Goal: Task Accomplishment & Management: Complete application form

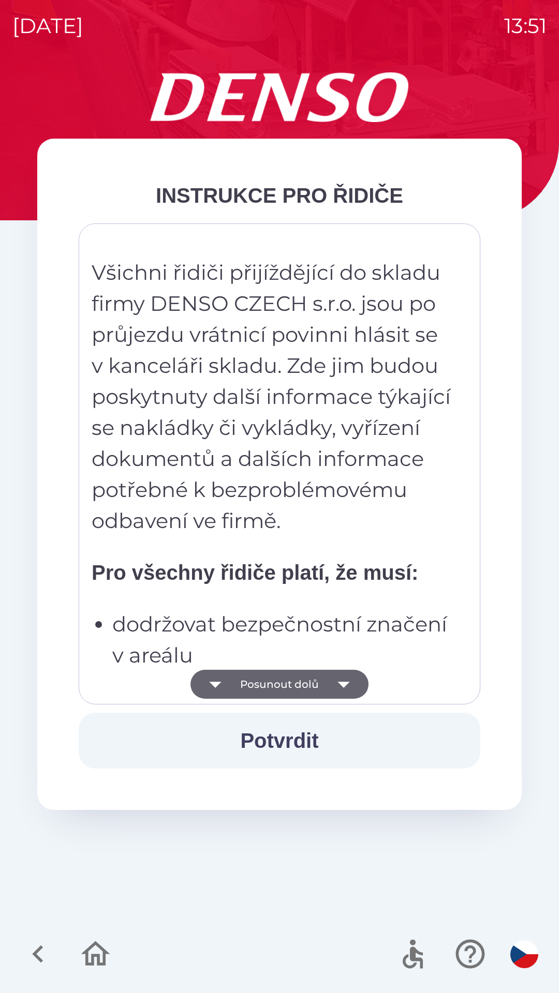
click at [295, 736] on button "Potvrdit" at bounding box center [279, 741] width 401 height 56
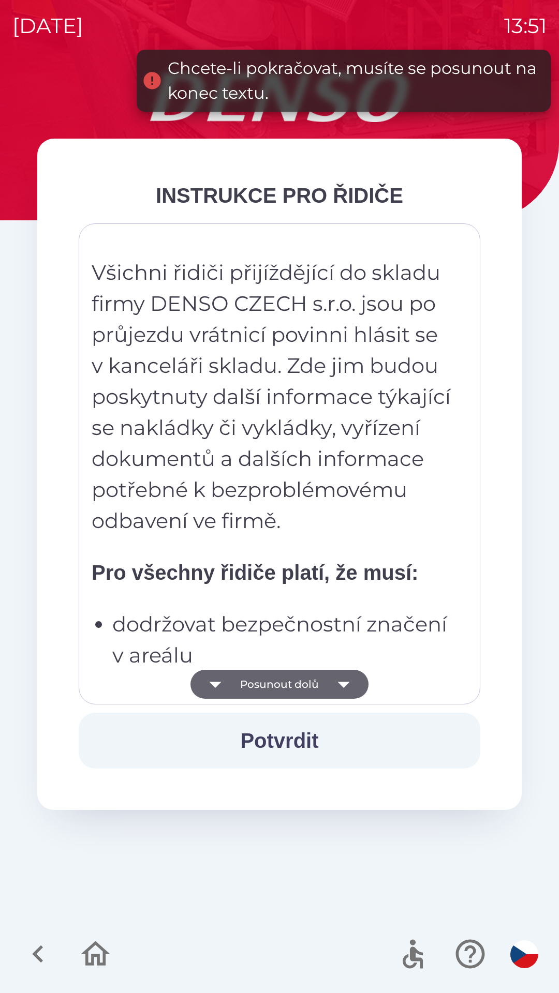
click at [341, 687] on icon "button" at bounding box center [343, 684] width 29 height 29
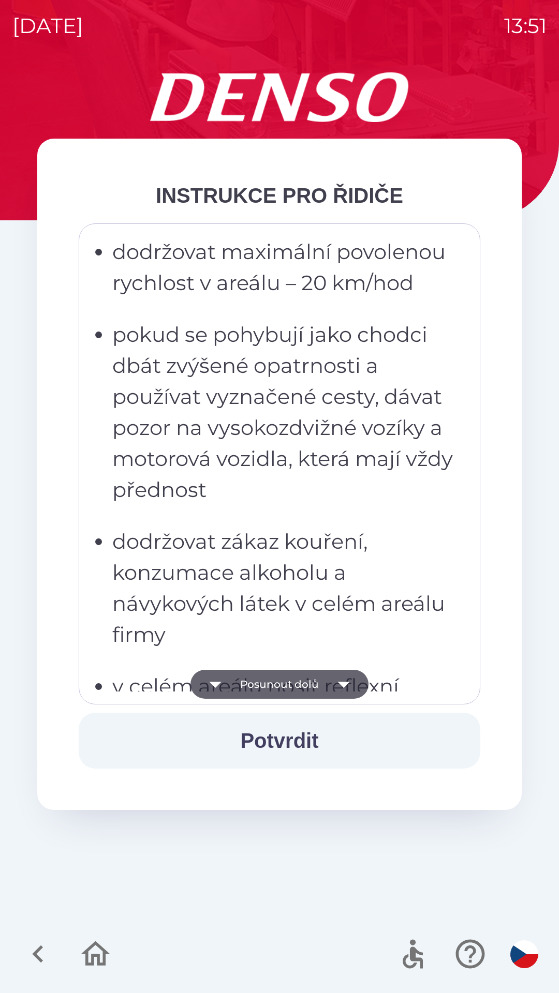
click at [313, 670] on button "Posunout dolů" at bounding box center [279, 684] width 178 height 29
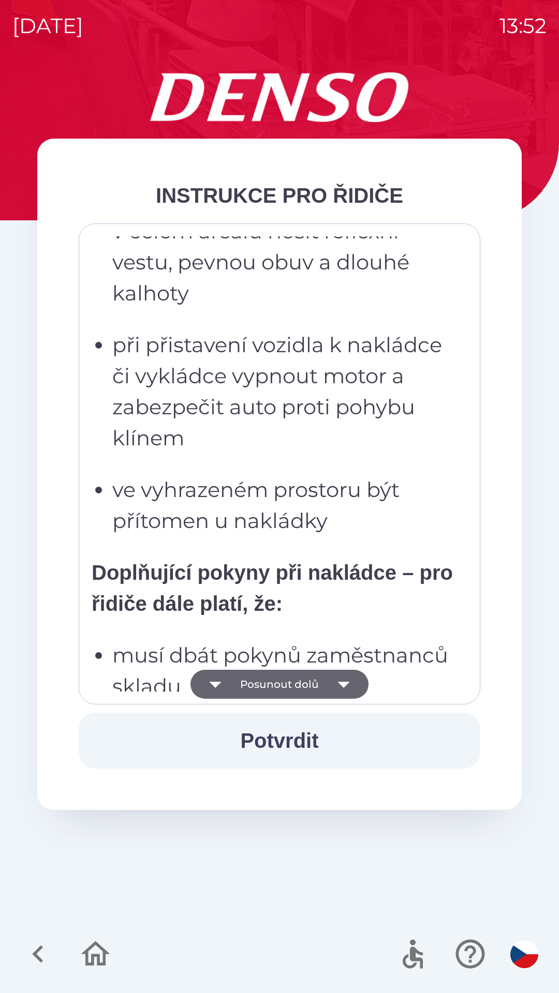
click at [264, 681] on button "Posunout dolů" at bounding box center [279, 684] width 178 height 29
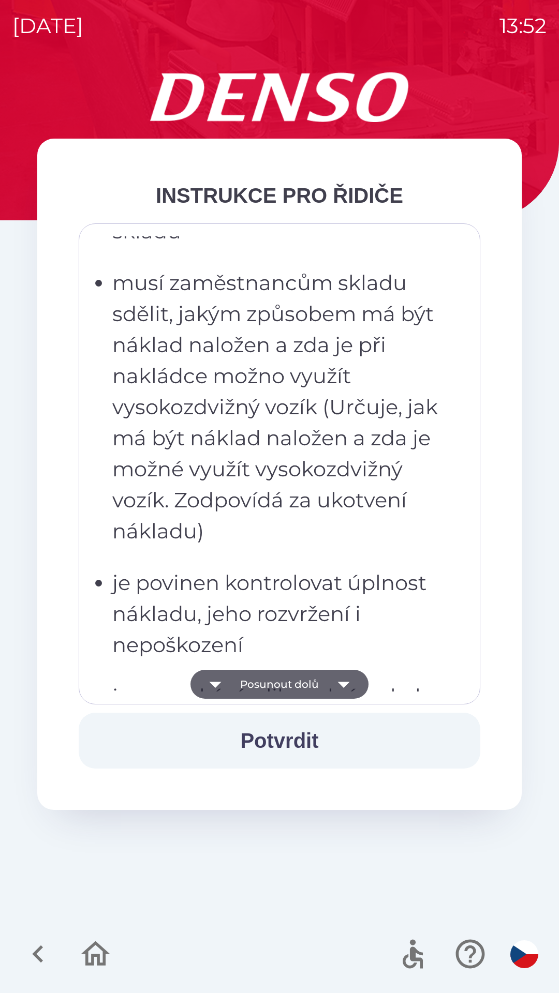
click at [302, 672] on button "Posunout dolů" at bounding box center [279, 684] width 178 height 29
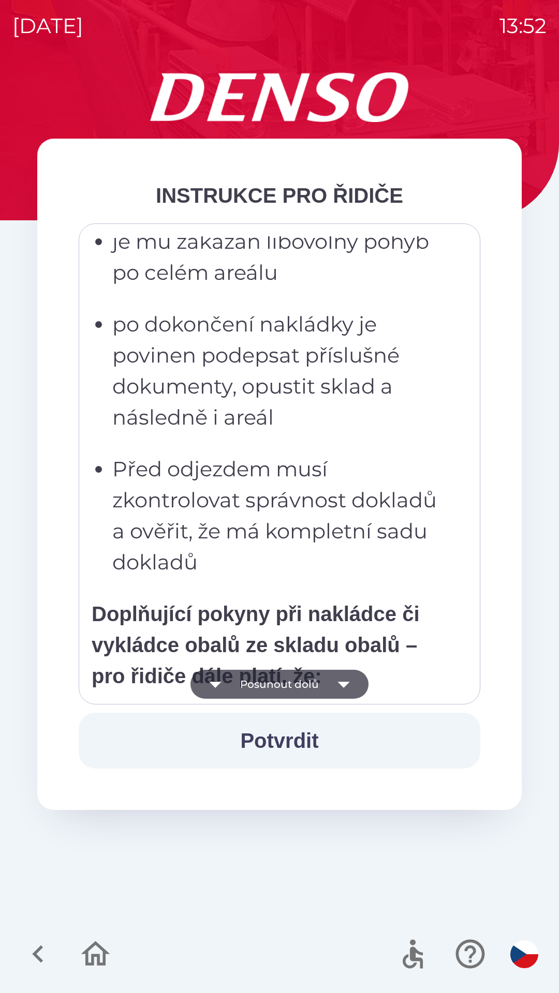
click at [293, 678] on button "Posunout dolů" at bounding box center [279, 684] width 178 height 29
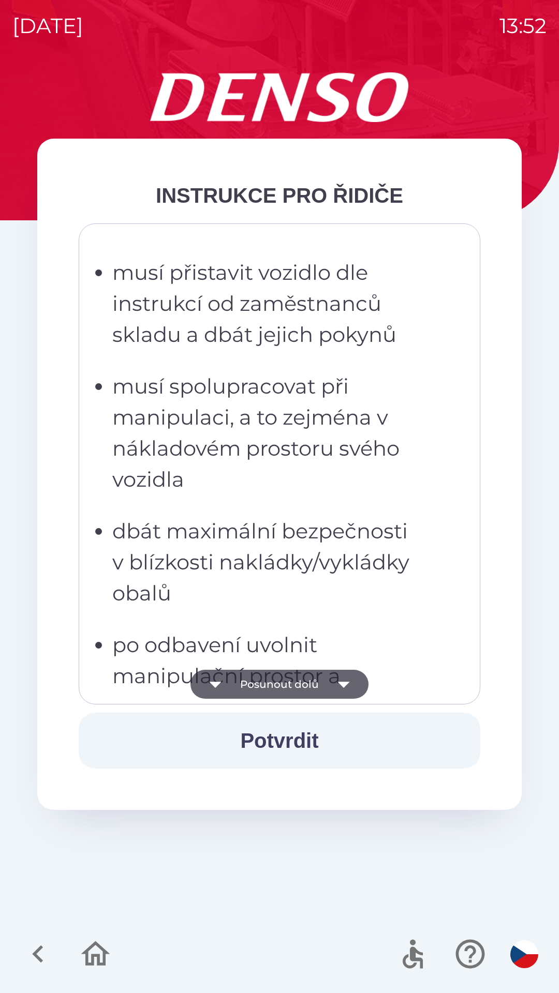
click at [317, 682] on button "Posunout dolů" at bounding box center [279, 684] width 178 height 29
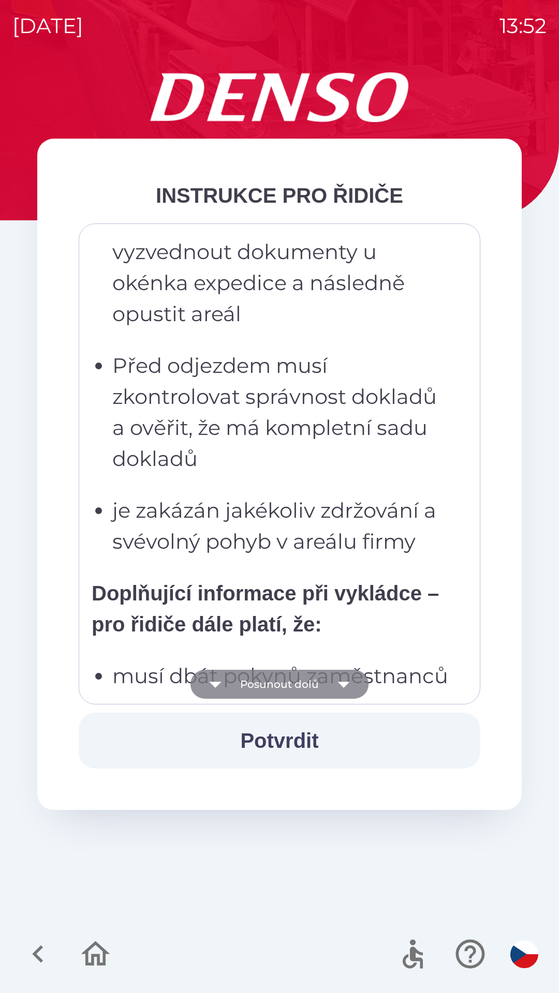
click at [312, 684] on button "Posunout dolů" at bounding box center [279, 684] width 178 height 29
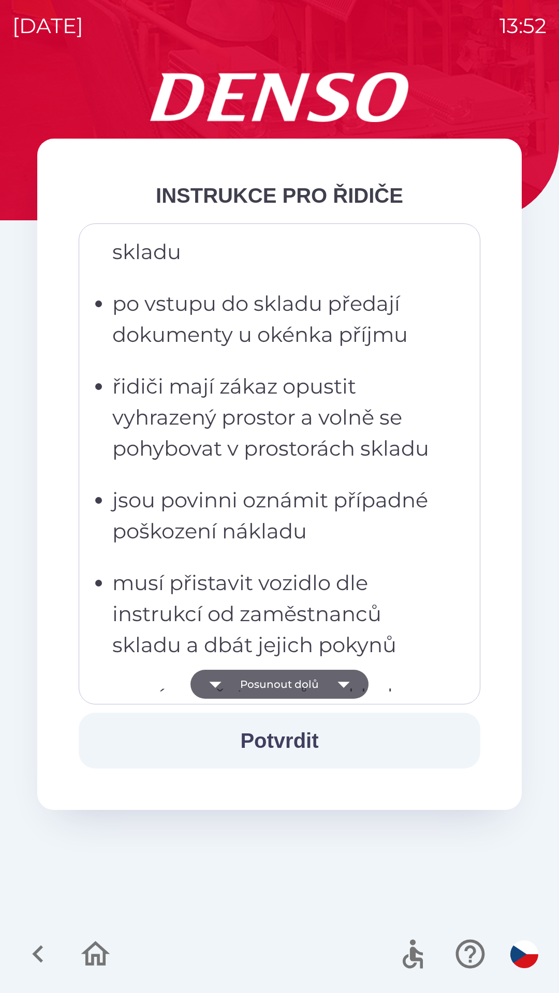
click at [301, 671] on button "Posunout dolů" at bounding box center [279, 684] width 178 height 29
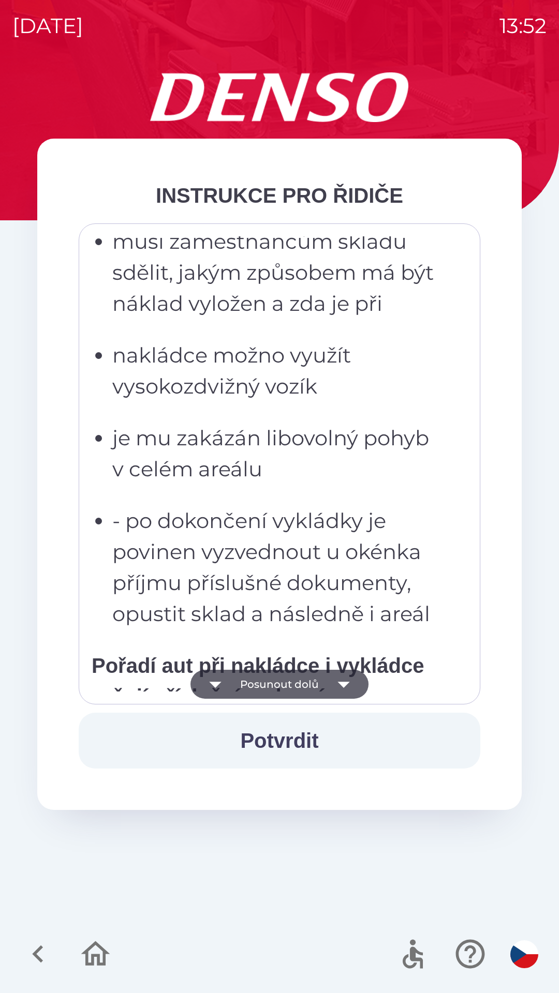
click at [304, 672] on button "Posunout dolů" at bounding box center [279, 684] width 178 height 29
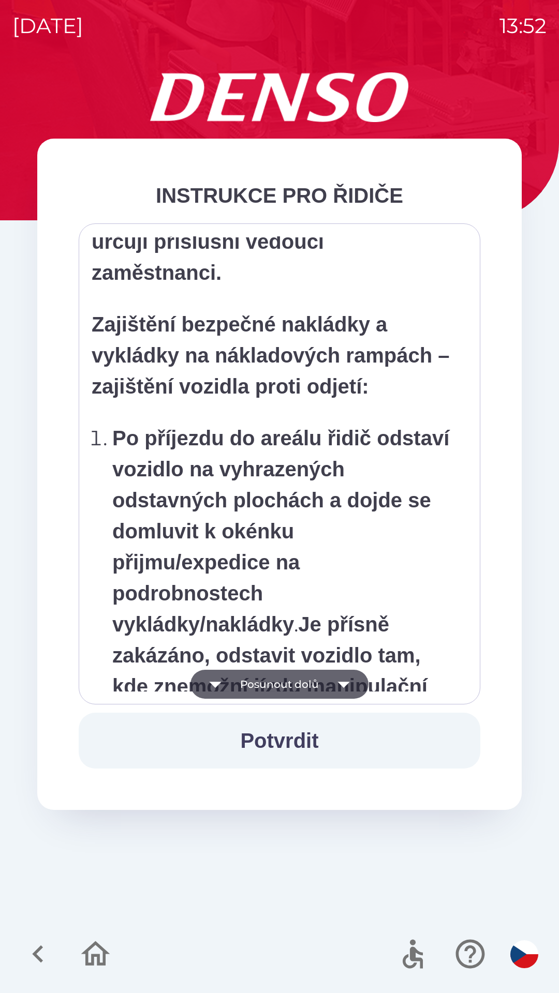
click at [308, 684] on button "Posunout dolů" at bounding box center [279, 684] width 178 height 29
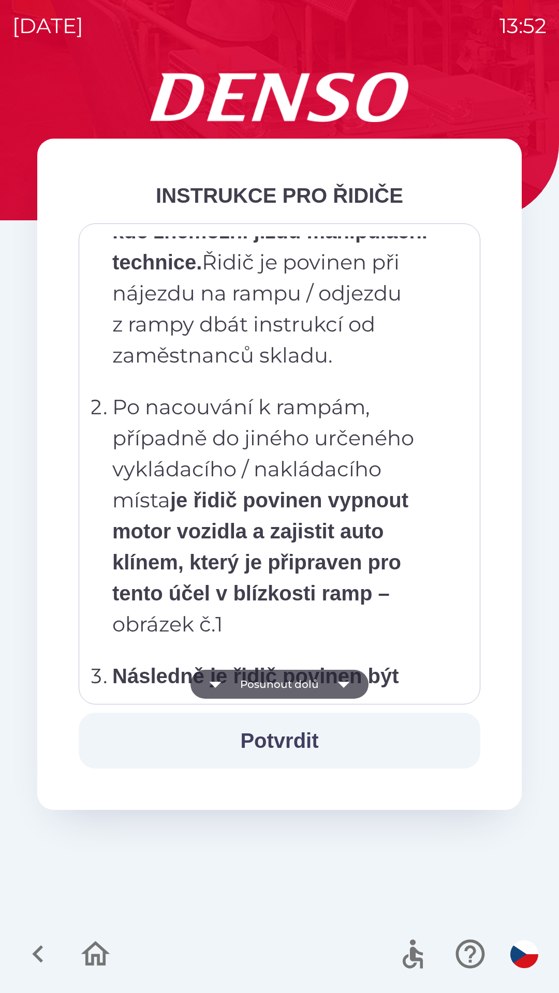
click at [322, 677] on button "Posunout dolů" at bounding box center [279, 684] width 178 height 29
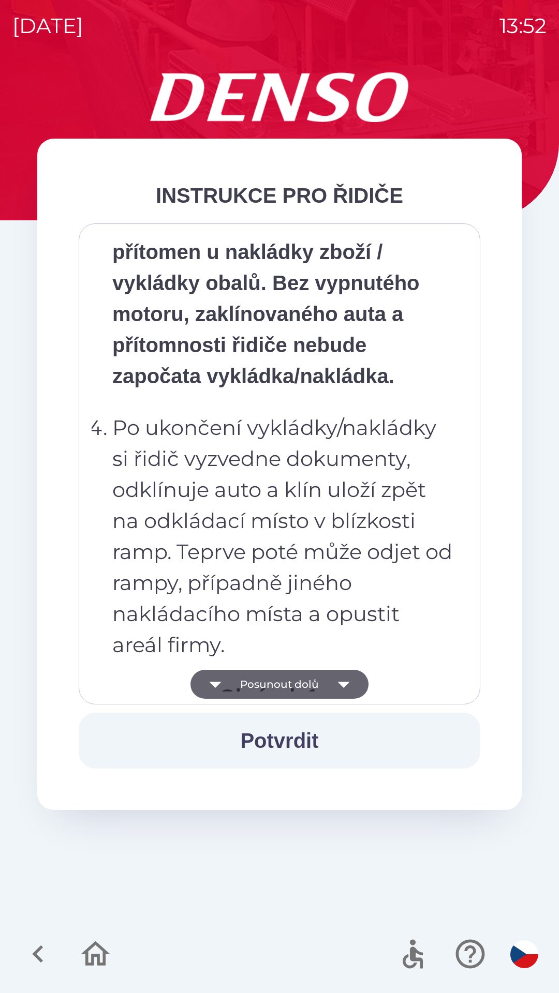
click at [322, 679] on button "Posunout dolů" at bounding box center [279, 684] width 178 height 29
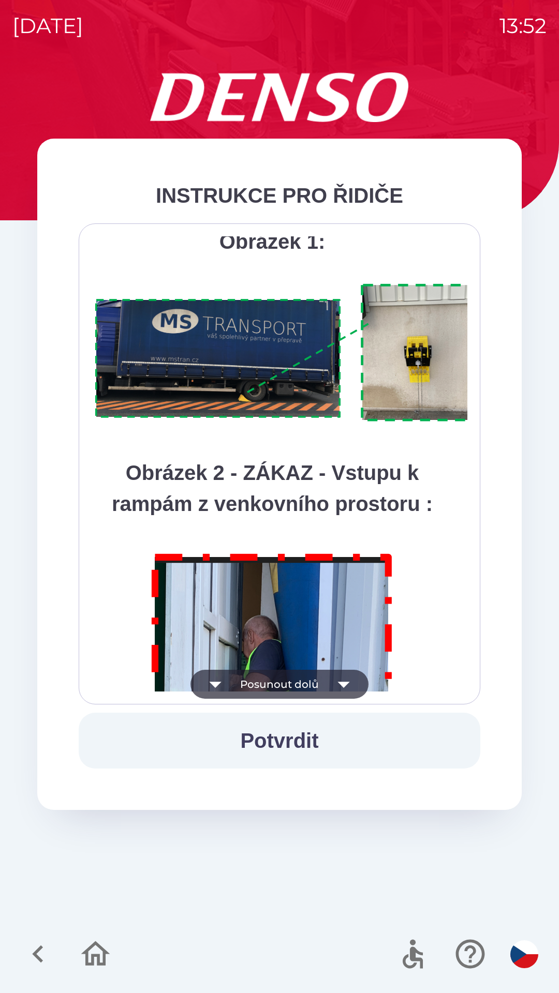
click at [329, 675] on icon "button" at bounding box center [343, 684] width 29 height 29
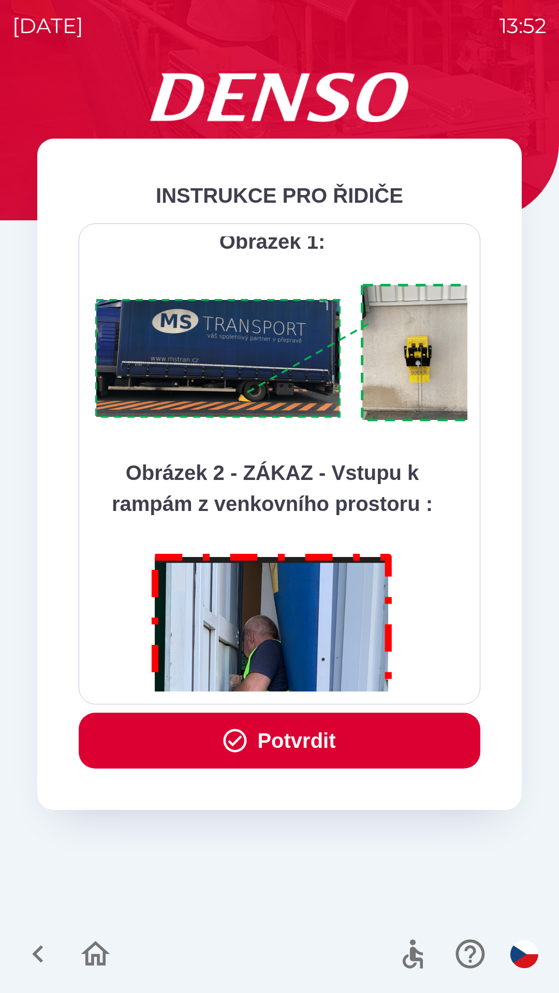
scroll to position [5813, 0]
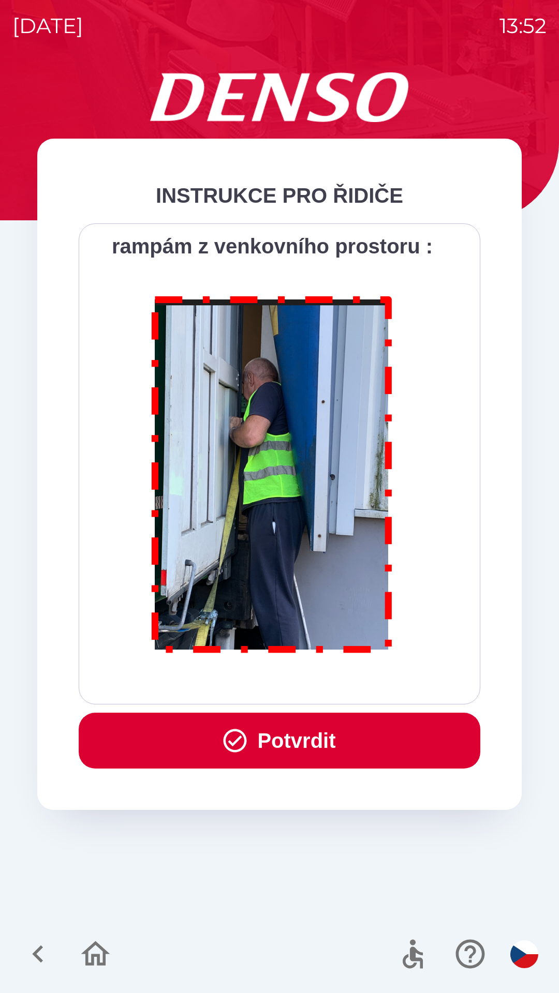
click at [332, 675] on div "Všichni řidiči přijíždějící do skladu firmy DENSO CZECH s.r.o. jsou po průjezdu…" at bounding box center [280, 463] width 376 height 455
click at [339, 678] on div "Všichni řidiči přijíždějící do skladu firmy DENSO CZECH s.r.o. jsou po průjezdu…" at bounding box center [280, 463] width 376 height 455
click at [320, 741] on button "Potvrdit" at bounding box center [279, 741] width 401 height 56
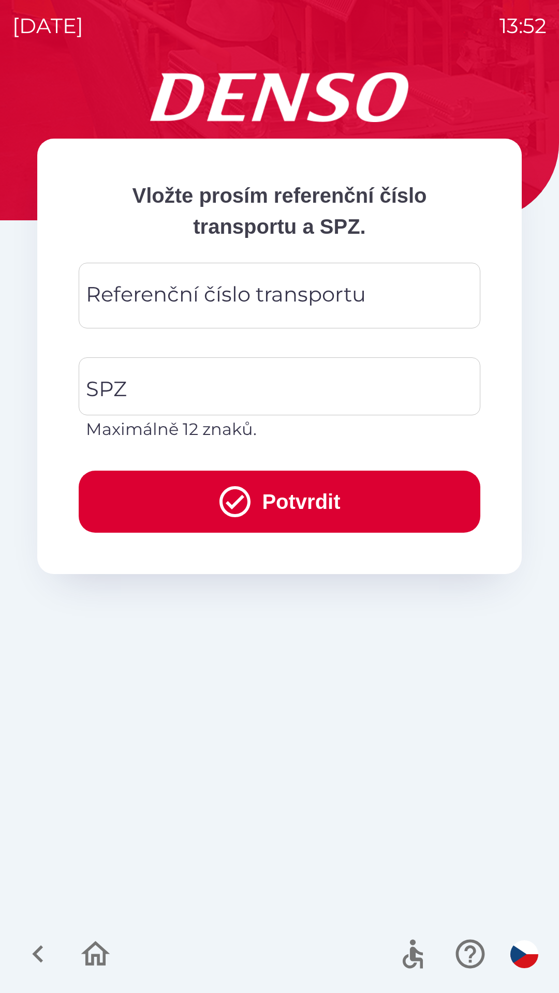
click at [177, 298] on div "Referenční číslo transportu Referenční číslo transportu" at bounding box center [279, 296] width 401 height 66
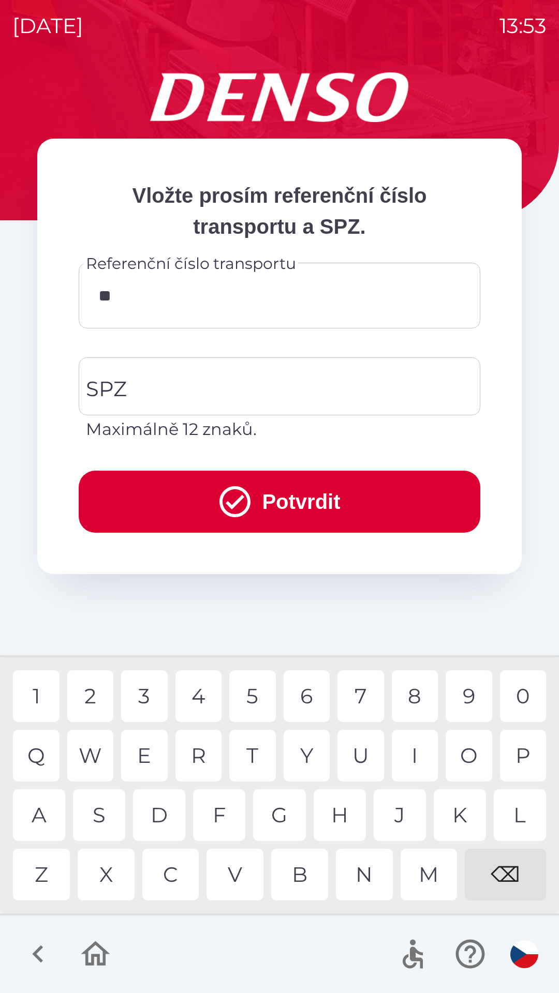
click at [265, 699] on div "5" at bounding box center [252, 696] width 47 height 52
click at [509, 874] on div "⌫" at bounding box center [504, 875] width 81 height 52
click at [502, 872] on div "⌫" at bounding box center [504, 875] width 81 height 52
click at [521, 703] on div "0" at bounding box center [523, 696] width 47 height 52
click at [522, 702] on div "0" at bounding box center [523, 696] width 47 height 52
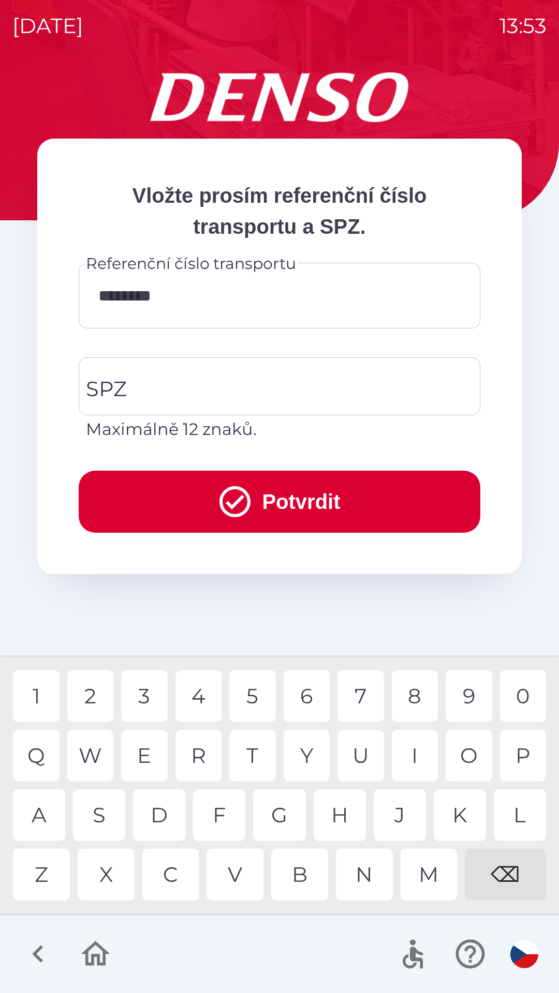
type input "*********"
click at [176, 398] on input "SPZ" at bounding box center [271, 386] width 377 height 49
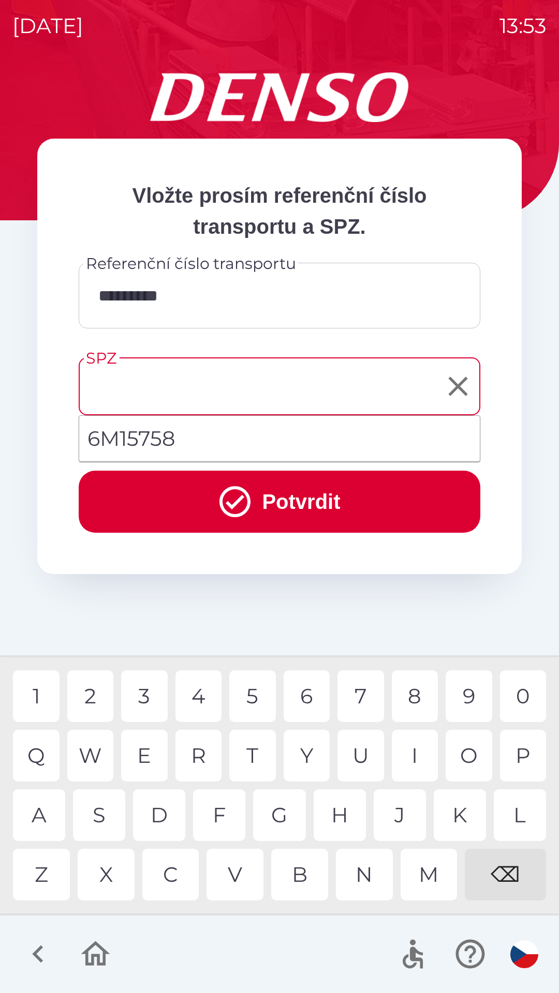
click at [145, 440] on li "6M15758" at bounding box center [279, 438] width 400 height 37
type input "*******"
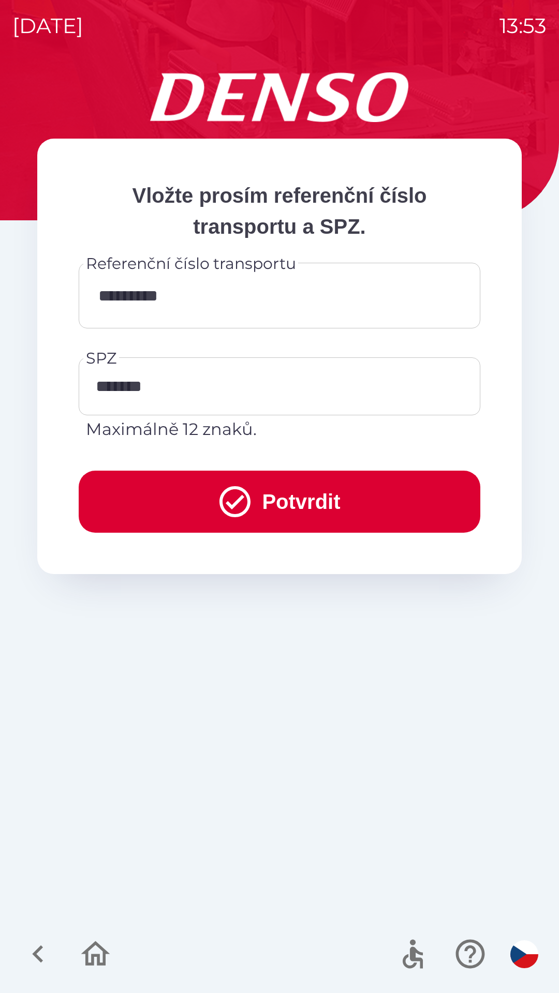
click at [298, 504] on button "Potvrdit" at bounding box center [279, 502] width 401 height 62
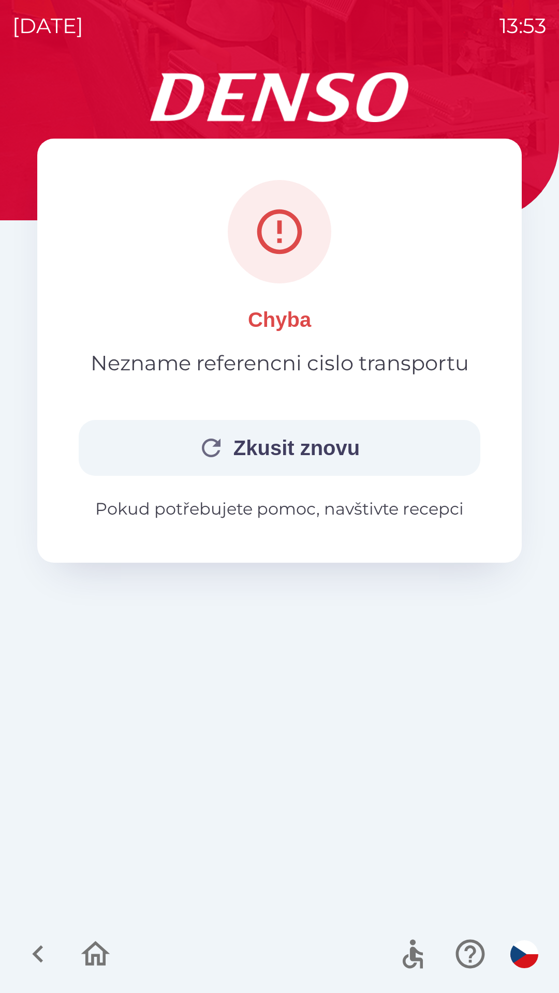
click at [292, 453] on button "Zkusit znovu" at bounding box center [279, 448] width 401 height 56
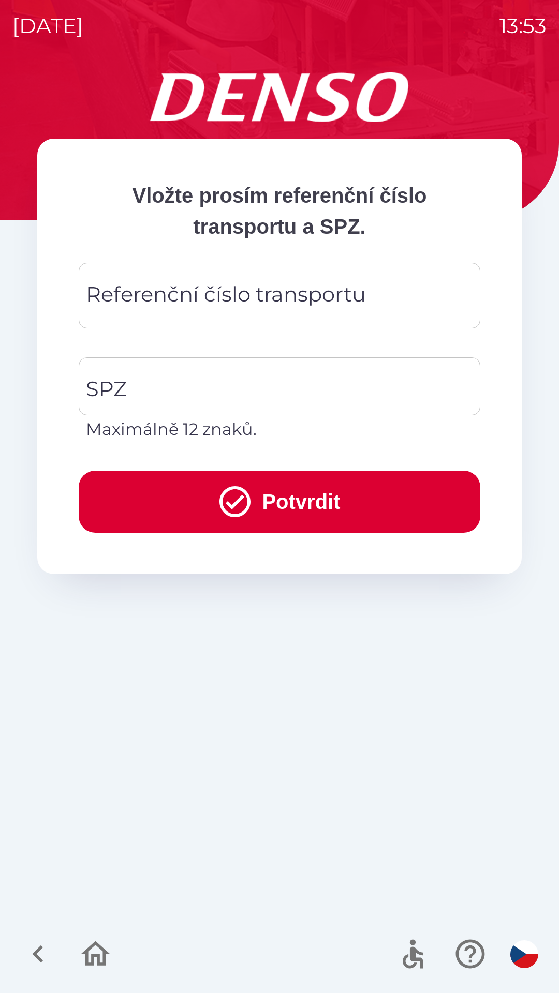
click at [189, 304] on div "Referenční číslo transportu Referenční číslo transportu" at bounding box center [279, 296] width 401 height 66
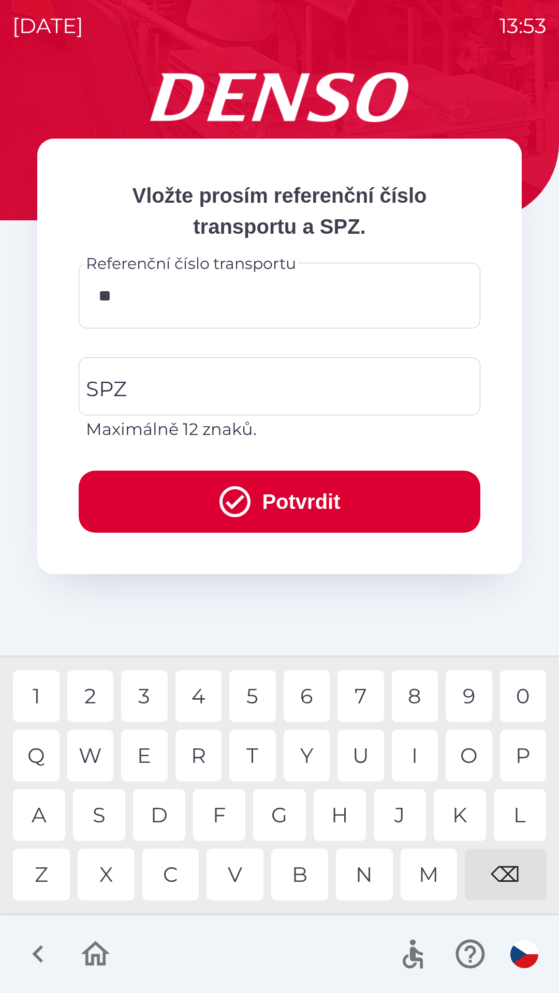
click at [467, 696] on div "9" at bounding box center [468, 696] width 47 height 52
type input "*****"
click at [187, 392] on input "SPZ" at bounding box center [271, 386] width 377 height 49
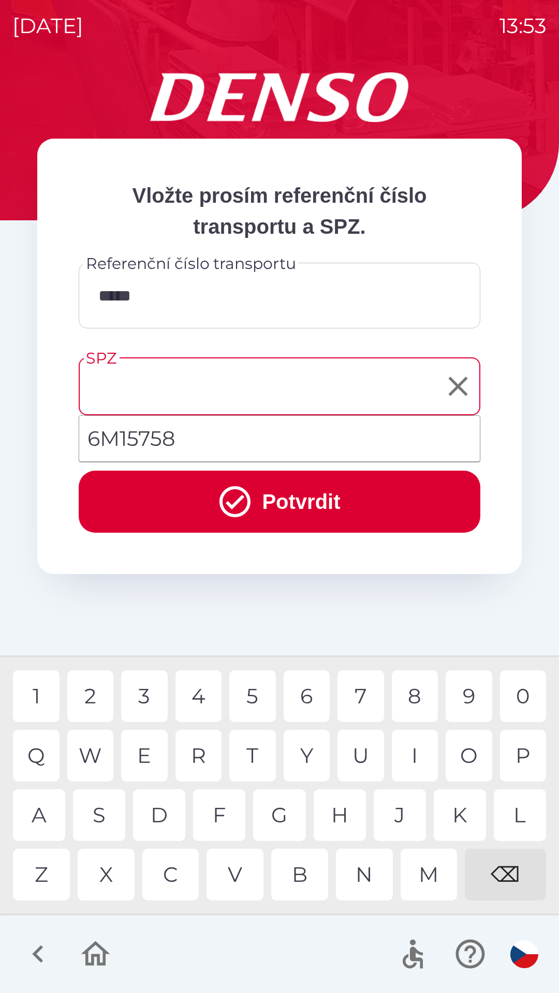
click at [198, 432] on li "6M15758" at bounding box center [279, 438] width 400 height 37
type input "*******"
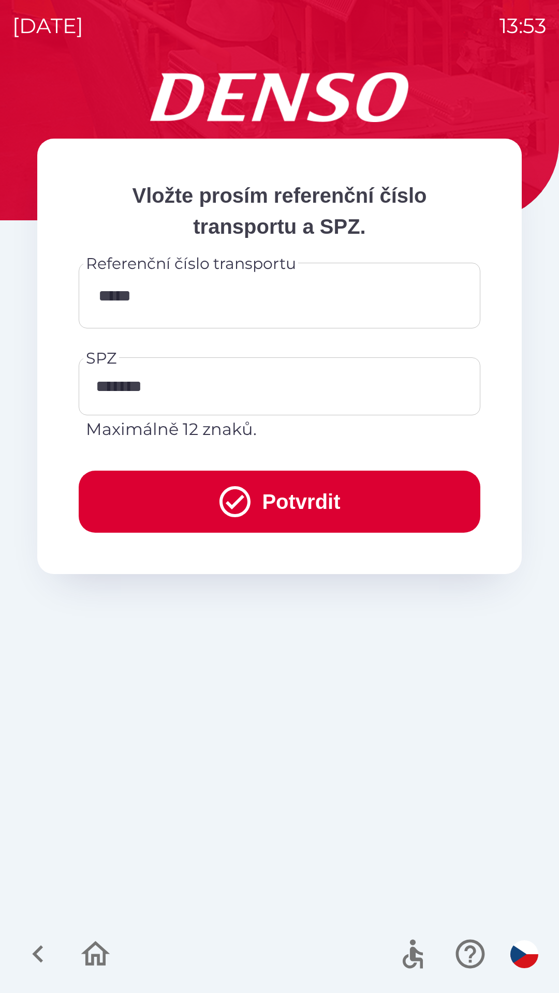
click at [254, 497] on button "Potvrdit" at bounding box center [279, 502] width 401 height 62
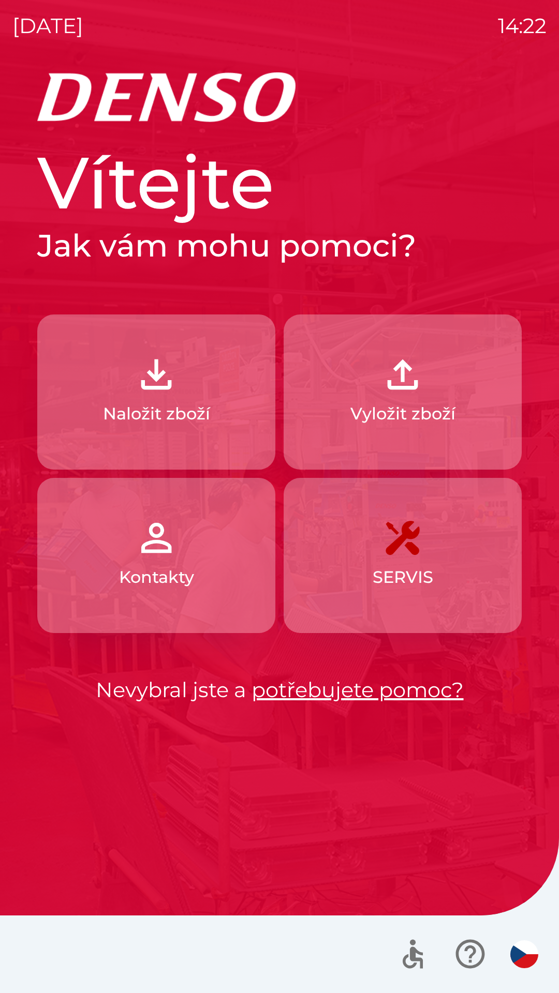
click at [183, 386] on button "Naložit zboží" at bounding box center [156, 391] width 238 height 155
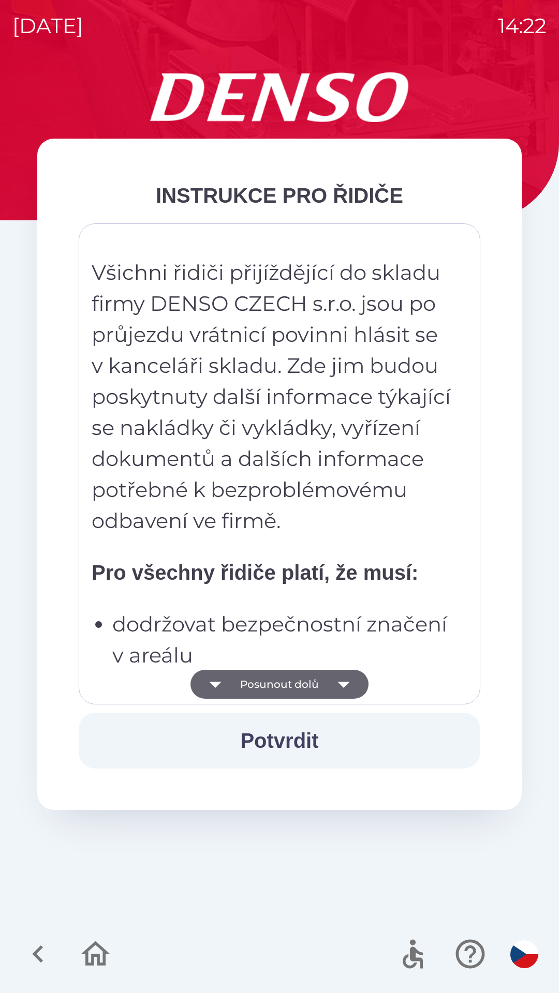
click at [346, 690] on icon "button" at bounding box center [343, 684] width 29 height 29
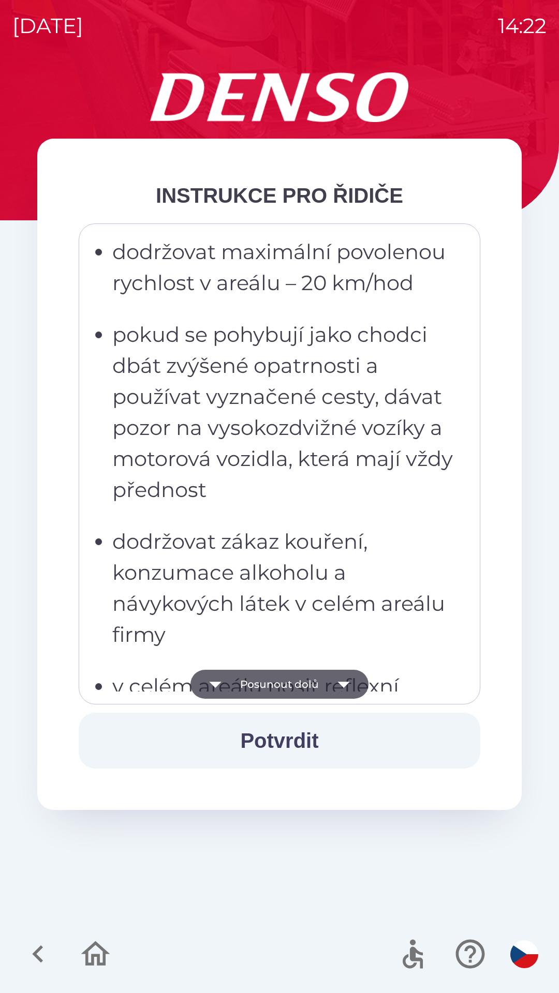
click at [345, 685] on icon "button" at bounding box center [343, 685] width 12 height 6
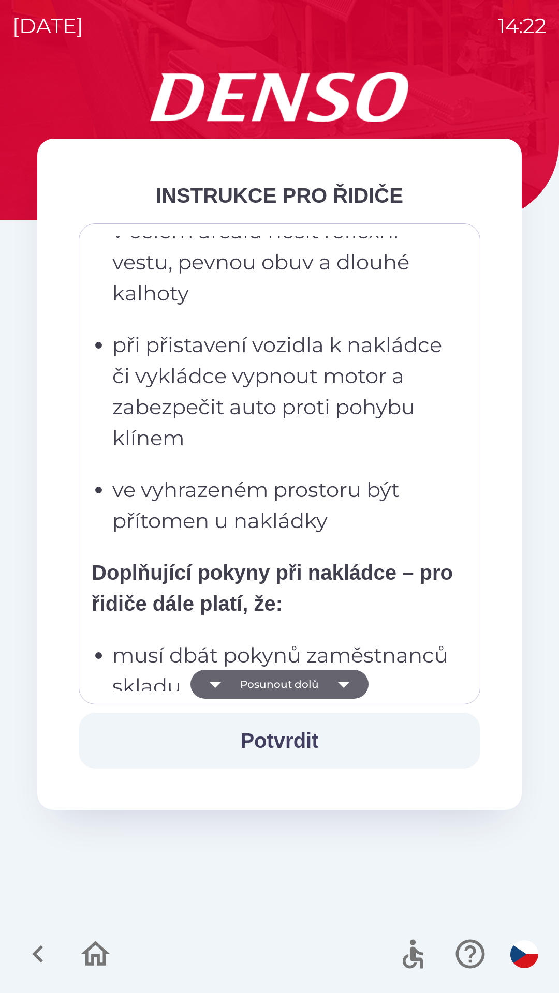
click at [342, 679] on icon "button" at bounding box center [343, 684] width 29 height 29
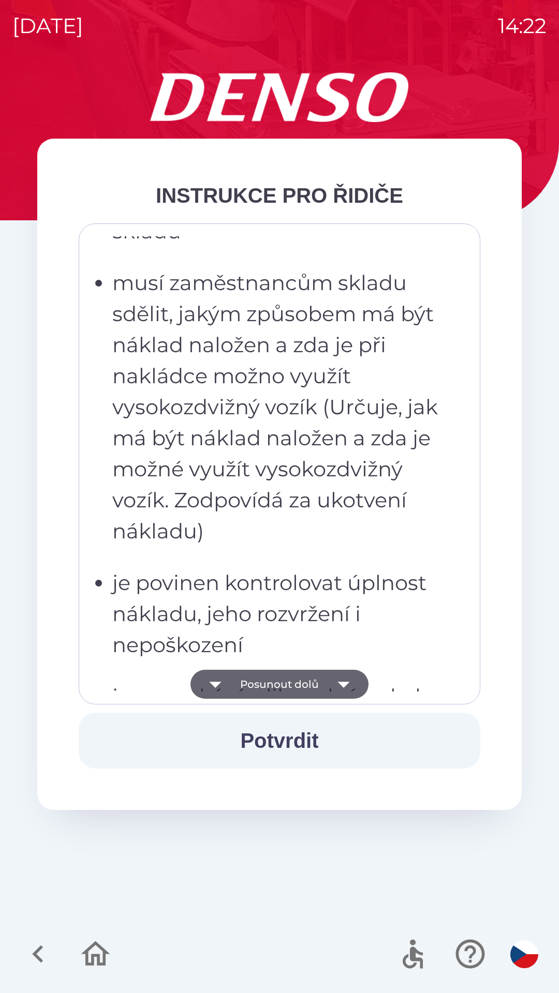
click at [345, 678] on icon "button" at bounding box center [343, 684] width 29 height 29
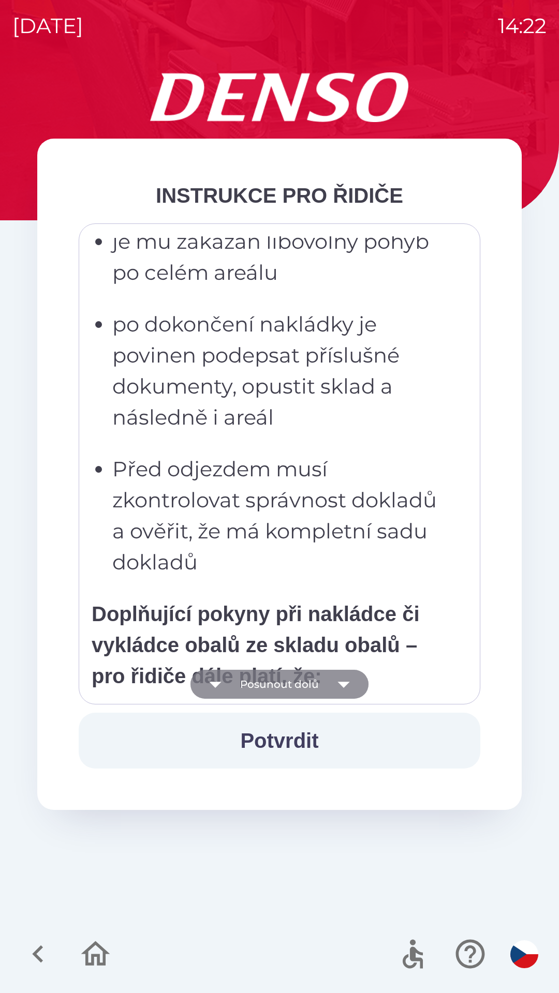
click at [346, 681] on icon "button" at bounding box center [343, 684] width 29 height 29
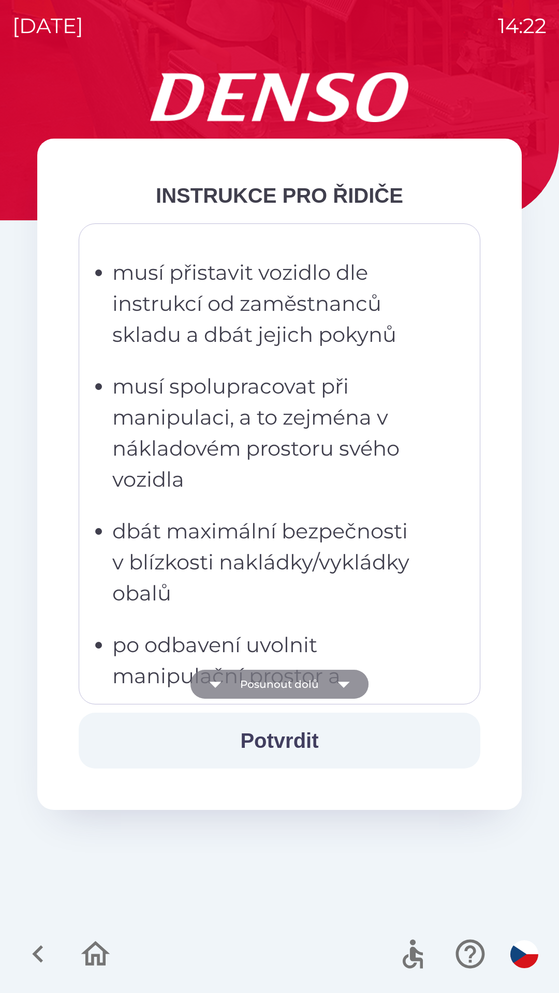
click at [343, 685] on icon "button" at bounding box center [343, 685] width 12 height 6
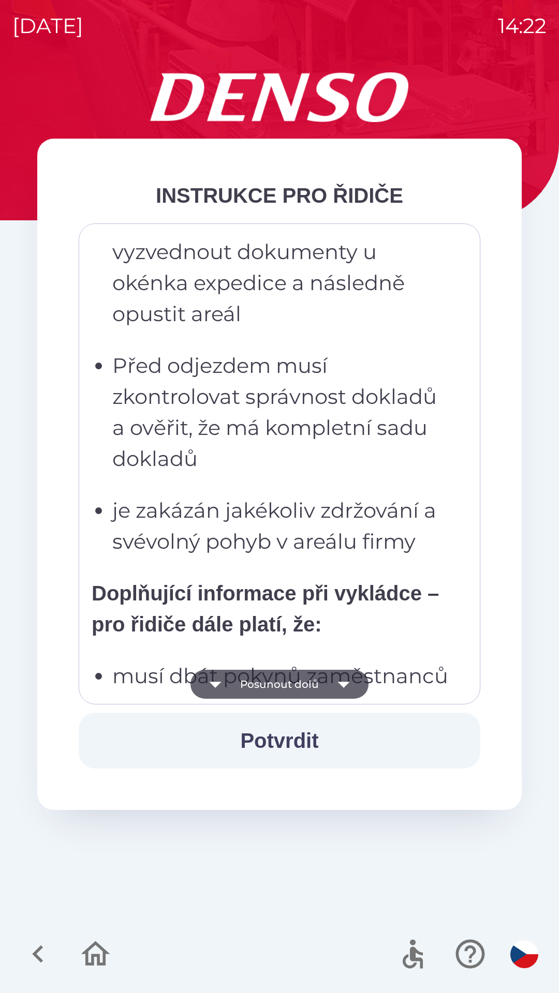
click at [344, 685] on icon "button" at bounding box center [343, 685] width 12 height 6
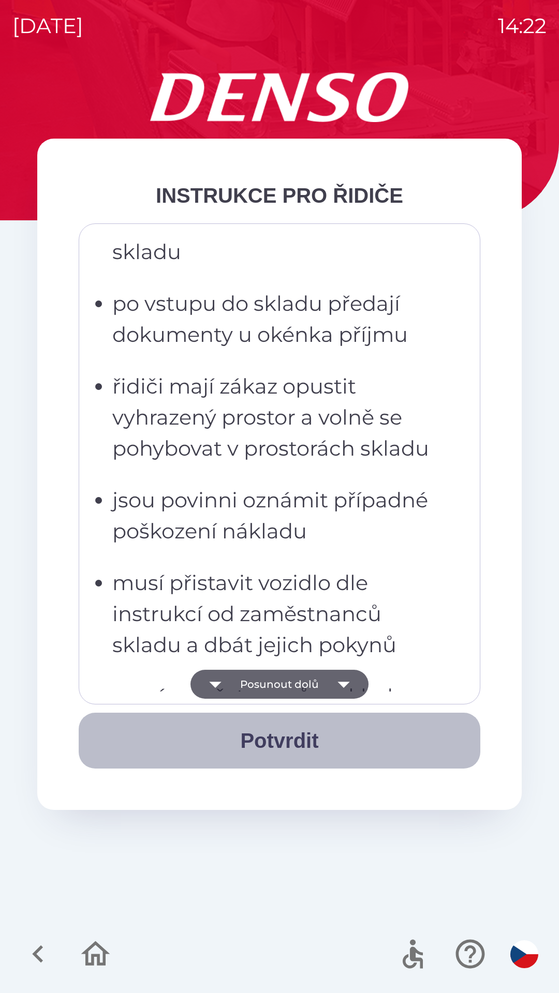
click at [287, 742] on button "Potvrdit" at bounding box center [279, 741] width 401 height 56
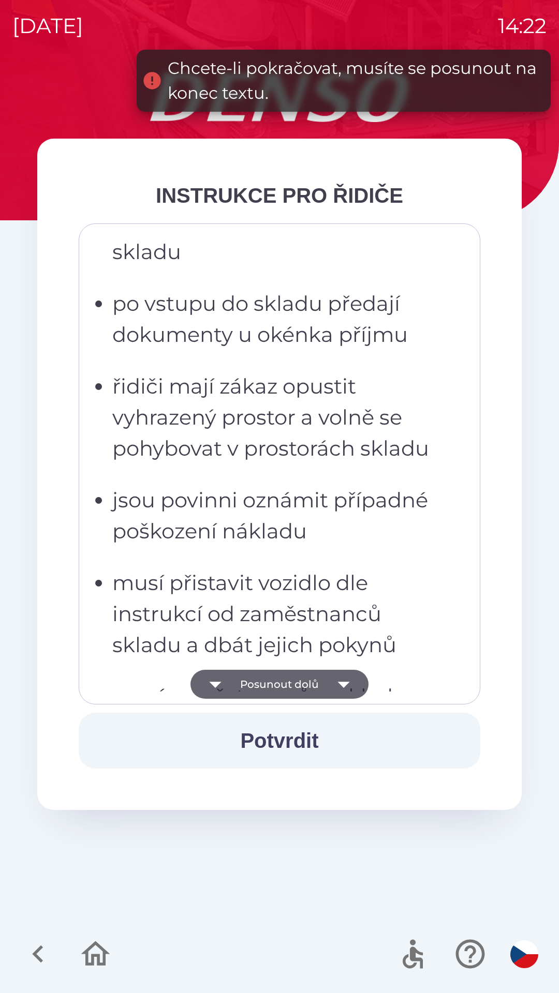
click at [346, 684] on icon "button" at bounding box center [343, 685] width 12 height 6
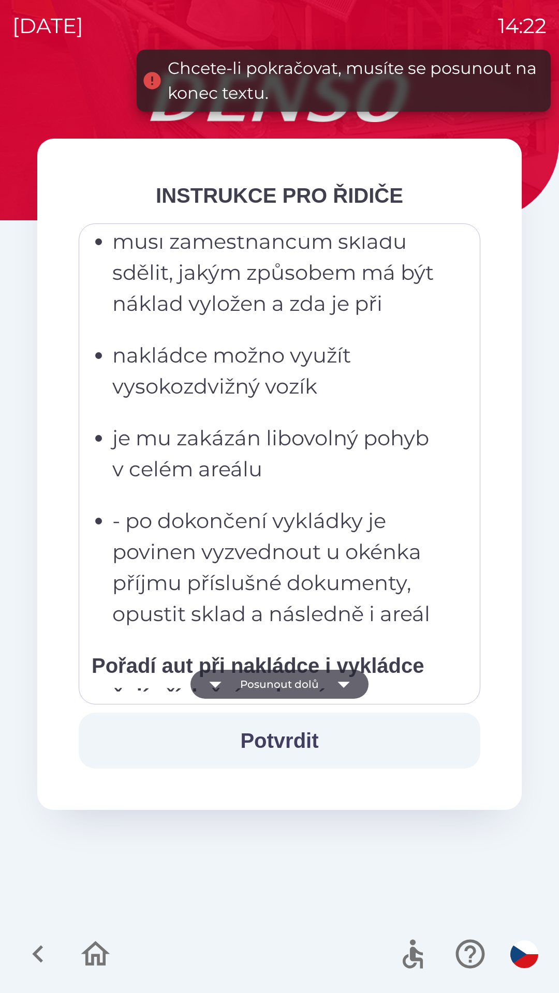
click at [343, 684] on icon "button" at bounding box center [343, 685] width 12 height 6
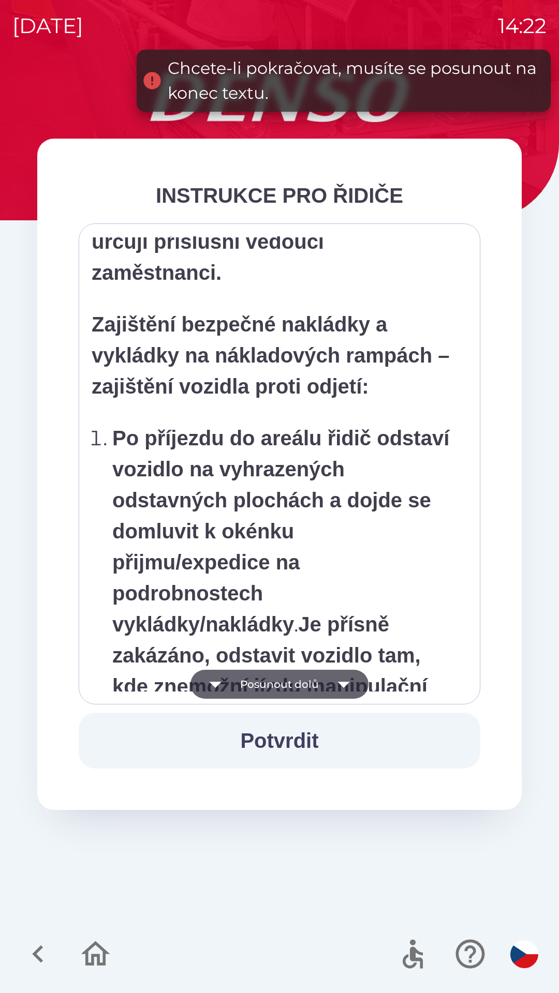
click at [342, 685] on icon "button" at bounding box center [343, 685] width 12 height 6
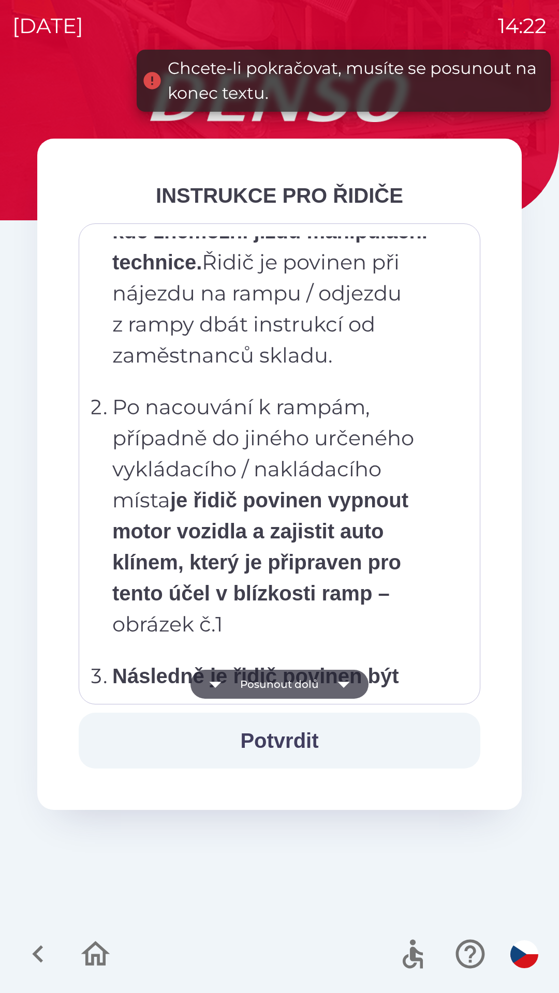
click at [344, 684] on icon "button" at bounding box center [343, 685] width 12 height 6
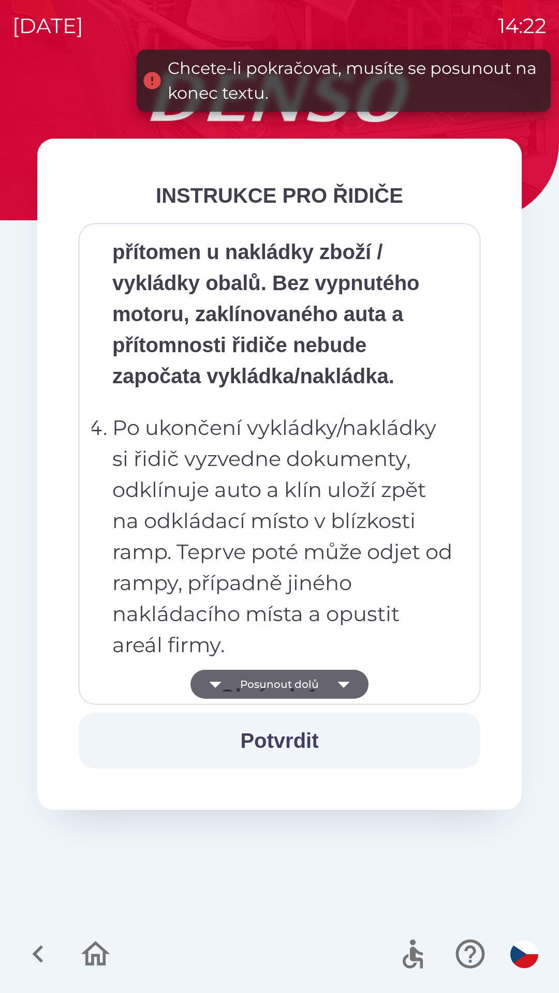
click at [344, 678] on icon "button" at bounding box center [343, 684] width 29 height 29
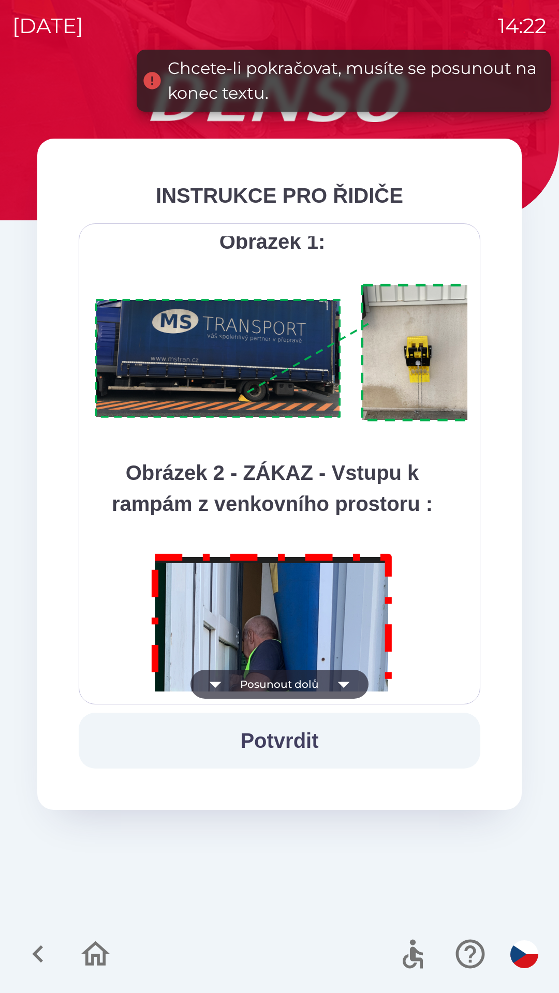
click at [345, 678] on icon "button" at bounding box center [343, 684] width 29 height 29
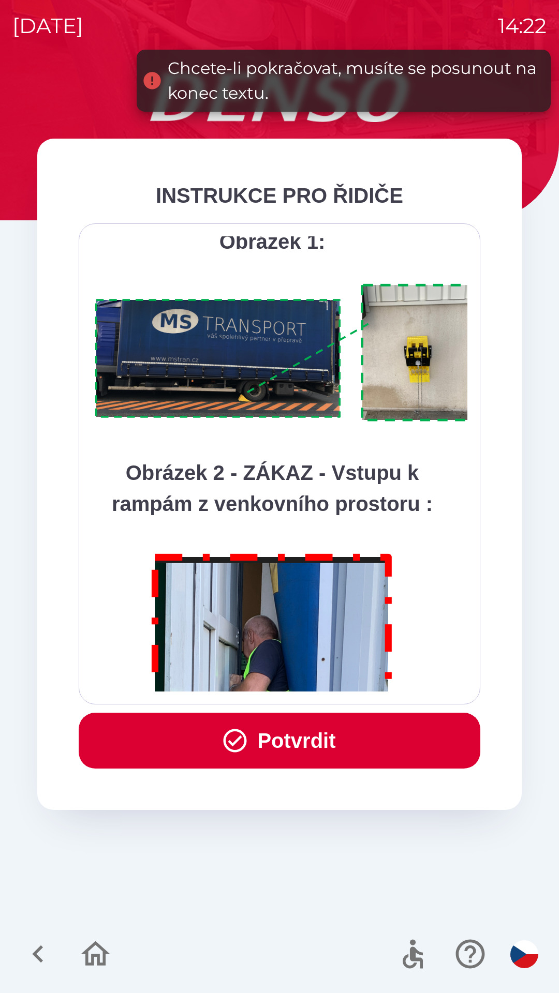
scroll to position [5813, 0]
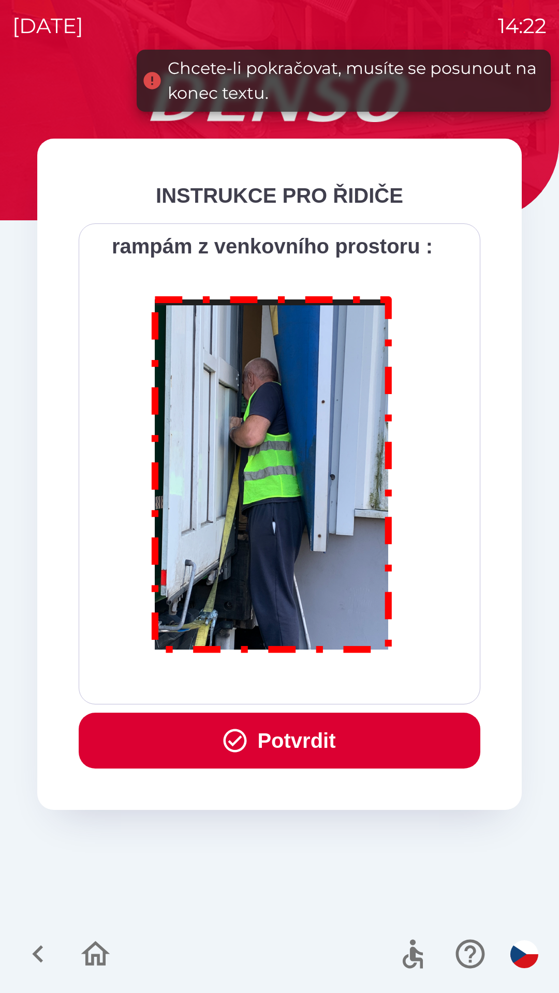
click at [347, 677] on div "Všichni řidiči přijíždějící do skladu firmy DENSO CZECH s.r.o. jsou po průjezdu…" at bounding box center [280, 463] width 376 height 455
click at [343, 731] on button "Potvrdit" at bounding box center [279, 741] width 401 height 56
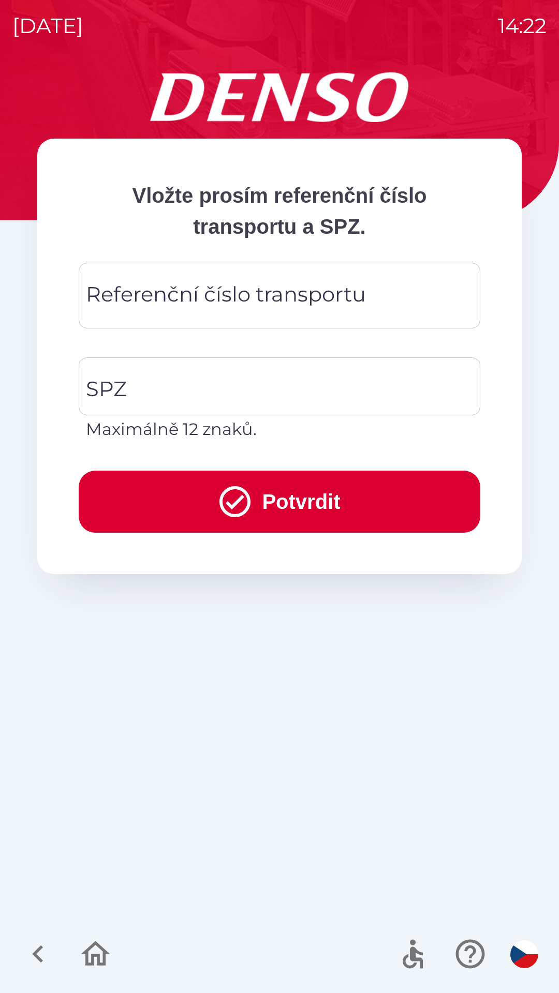
click at [222, 291] on div "Referenční číslo transportu Referenční číslo transportu" at bounding box center [279, 296] width 401 height 66
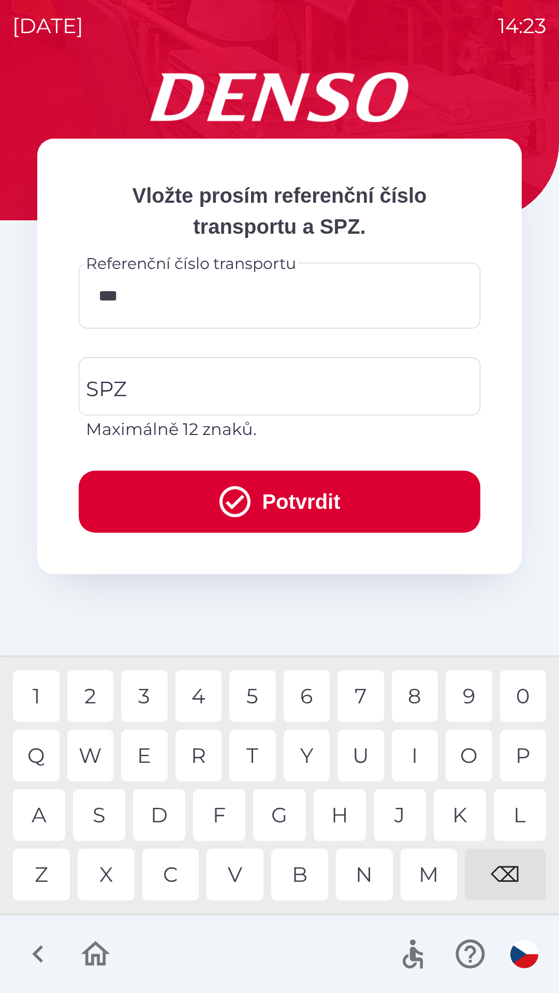
click at [207, 695] on div "4" at bounding box center [198, 696] width 47 height 52
type input "******"
click at [192, 389] on input "SPZ" at bounding box center [271, 386] width 377 height 49
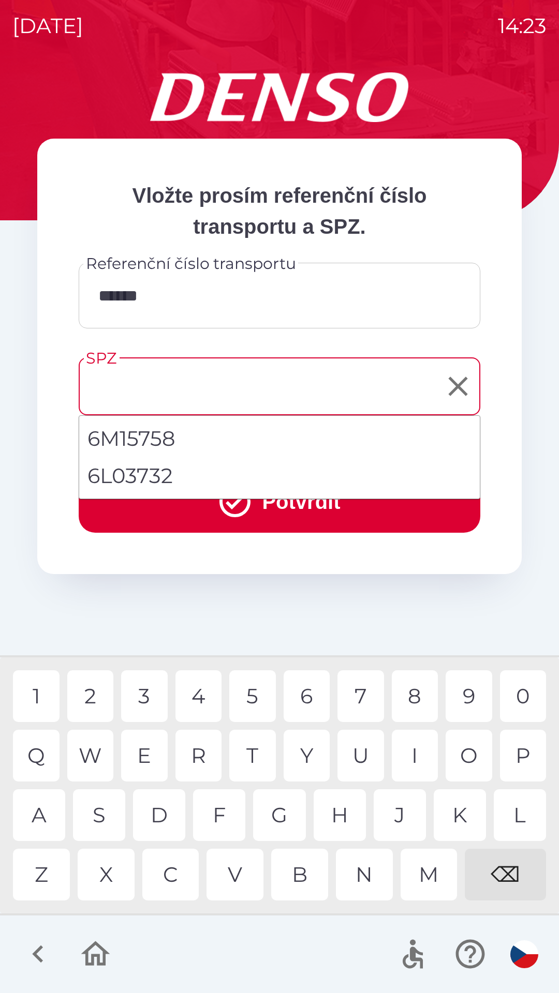
click at [158, 475] on li "6L03732" at bounding box center [279, 475] width 400 height 37
type input "*******"
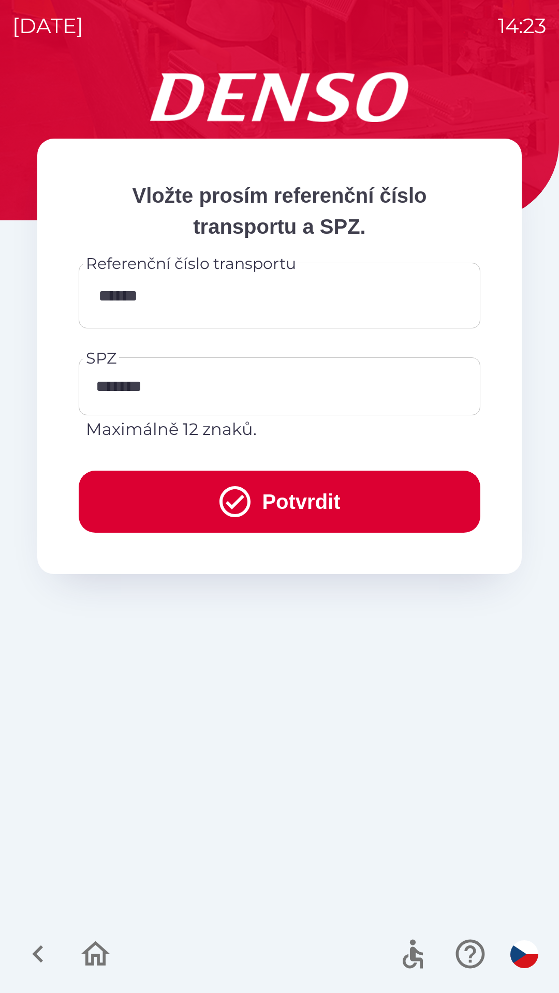
click at [293, 506] on button "Potvrdit" at bounding box center [279, 502] width 401 height 62
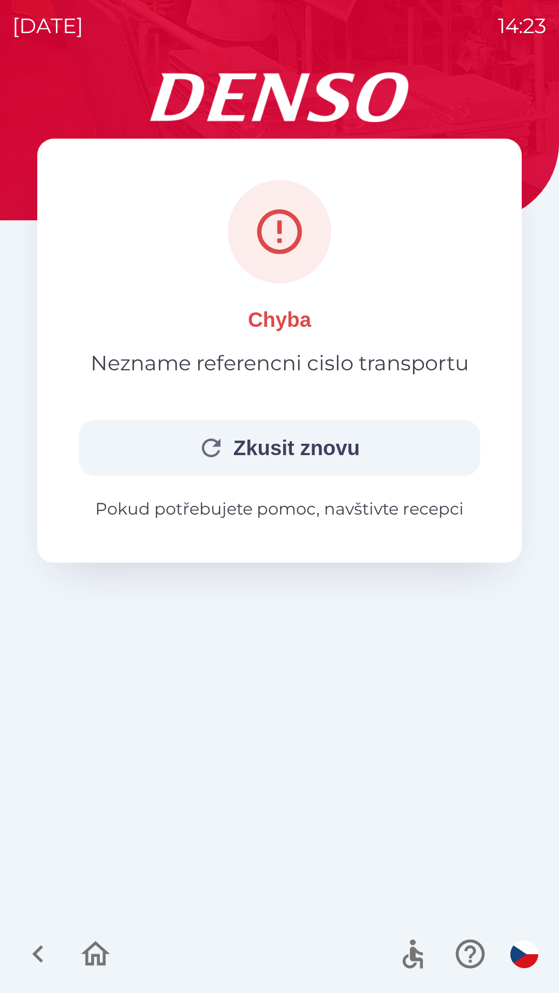
click at [299, 455] on button "Zkusit znovu" at bounding box center [279, 448] width 401 height 56
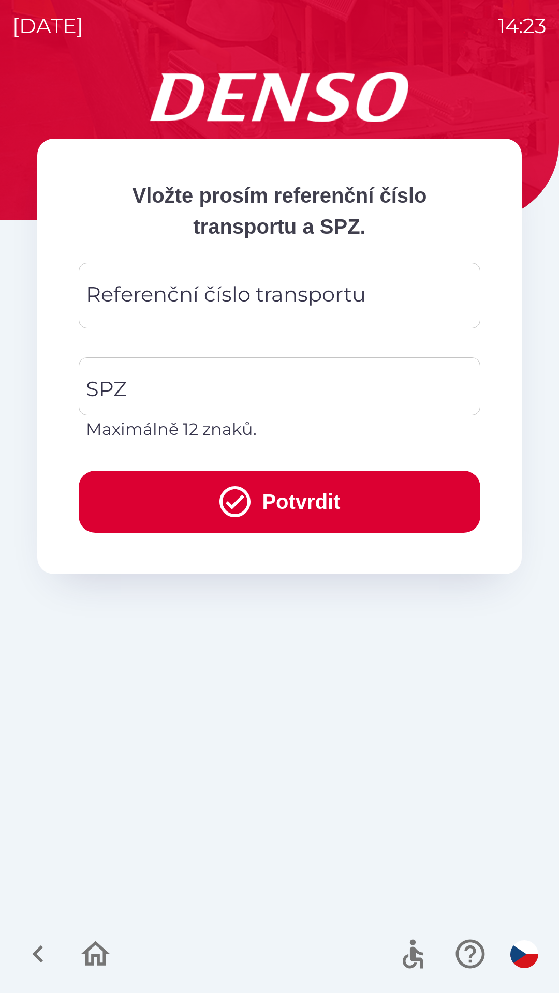
click at [207, 304] on div "Referenční číslo transportu Referenční číslo transportu" at bounding box center [279, 296] width 401 height 66
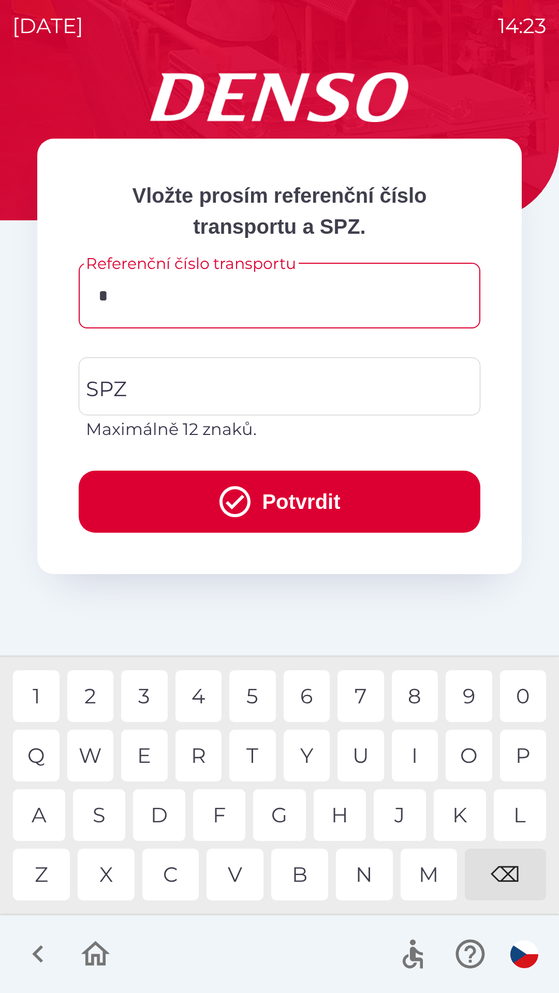
click at [312, 695] on div "6" at bounding box center [306, 696] width 47 height 52
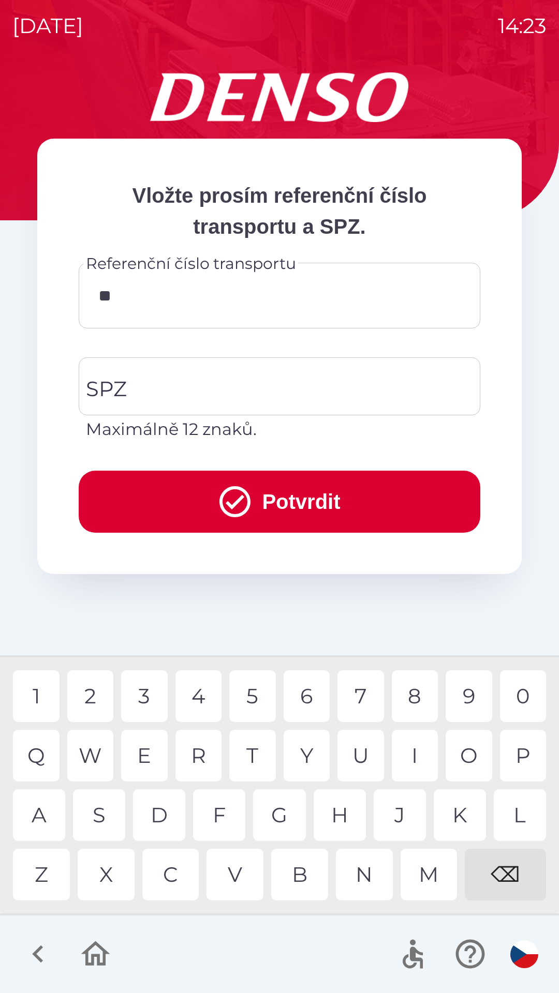
click at [101, 700] on div "2" at bounding box center [90, 696] width 47 height 52
click at [304, 704] on div "6" at bounding box center [306, 696] width 47 height 52
type input "******"
click at [95, 695] on div "2" at bounding box center [90, 696] width 47 height 52
click at [200, 389] on input "SPZ" at bounding box center [271, 386] width 377 height 49
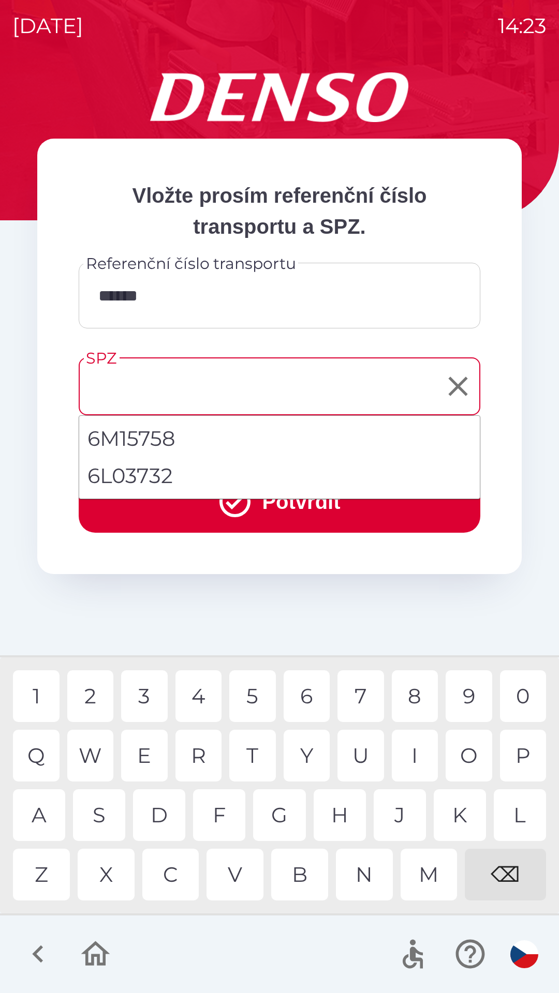
click at [161, 476] on li "6L03732" at bounding box center [279, 475] width 400 height 37
type input "*******"
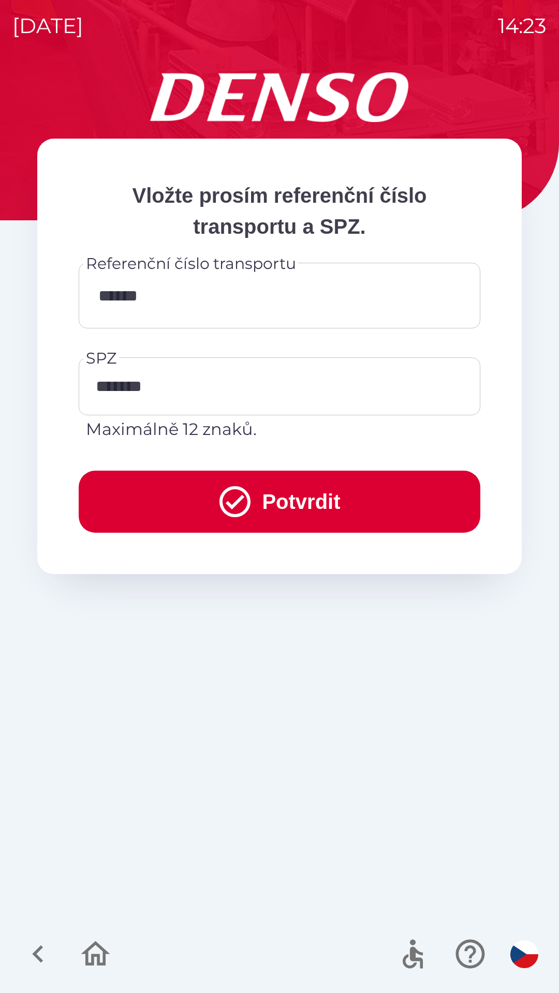
click at [298, 501] on button "Potvrdit" at bounding box center [279, 502] width 401 height 62
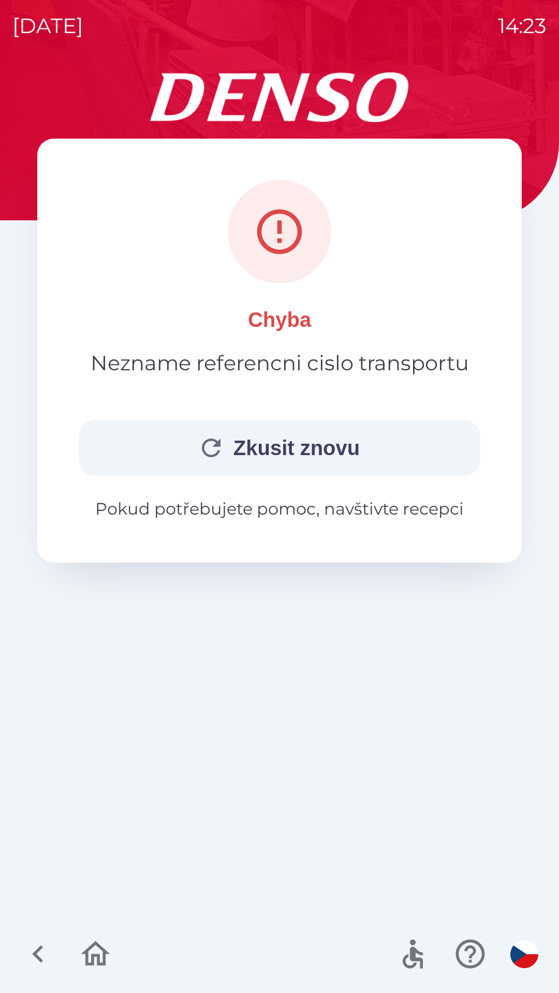
click at [252, 440] on button "Zkusit znovu" at bounding box center [279, 448] width 401 height 56
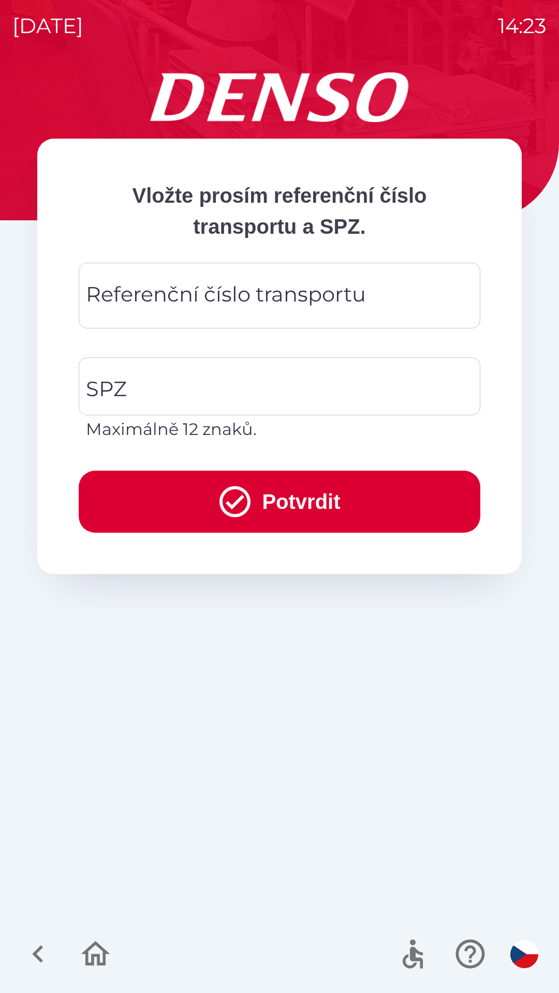
click at [149, 298] on div "Referenční číslo transportu Referenční číslo transportu" at bounding box center [279, 296] width 401 height 66
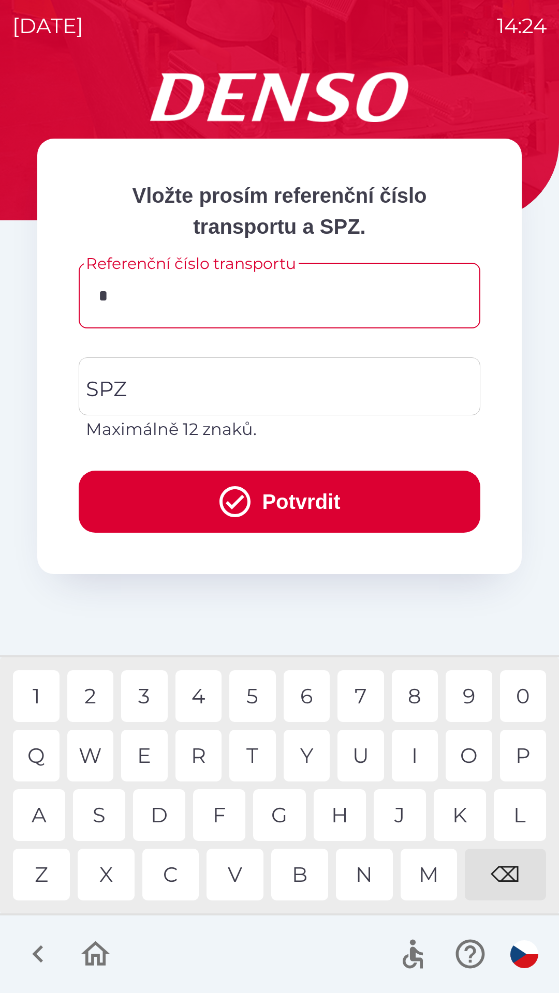
click at [414, 697] on div "8" at bounding box center [415, 696] width 47 height 52
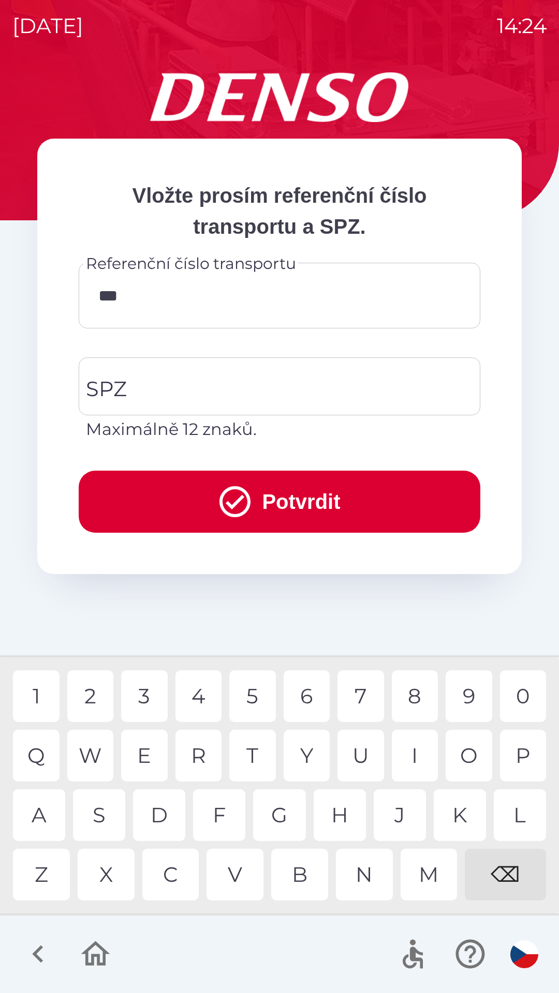
click at [428, 700] on div "8" at bounding box center [415, 696] width 47 height 52
type input "******"
click at [461, 692] on div "9" at bounding box center [468, 696] width 47 height 52
click at [248, 383] on input "SPZ" at bounding box center [271, 386] width 377 height 49
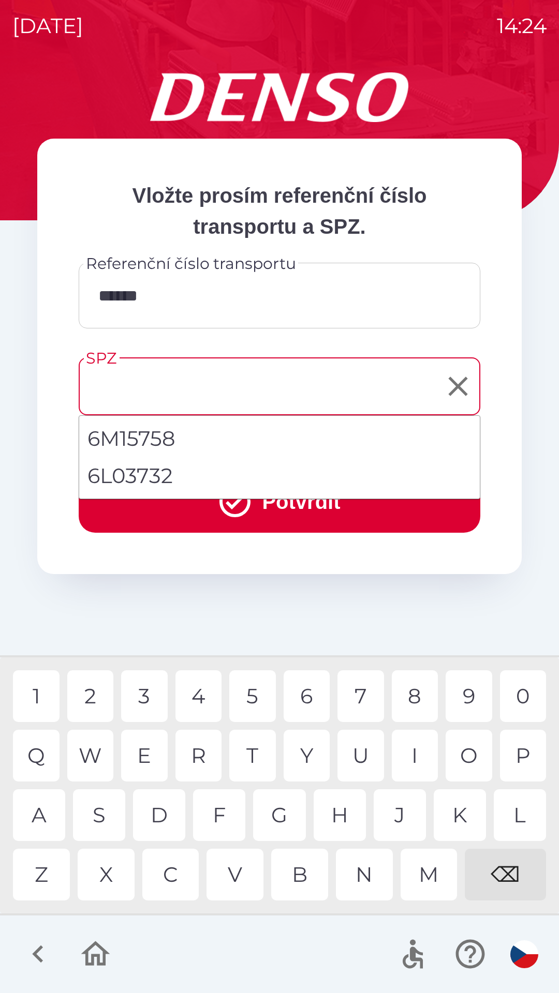
click at [189, 478] on li "6L03732" at bounding box center [279, 475] width 400 height 37
type input "*******"
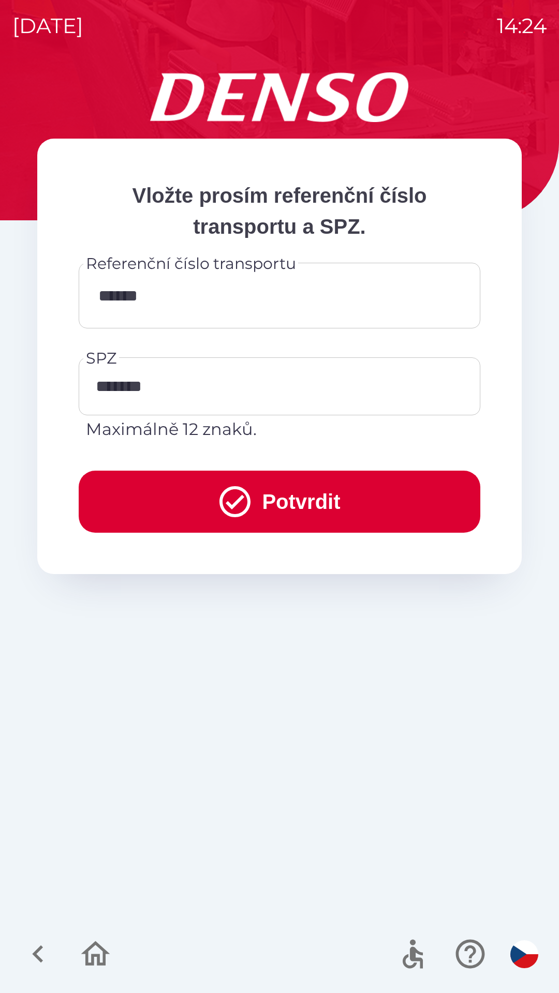
click at [283, 496] on button "Potvrdit" at bounding box center [279, 502] width 401 height 62
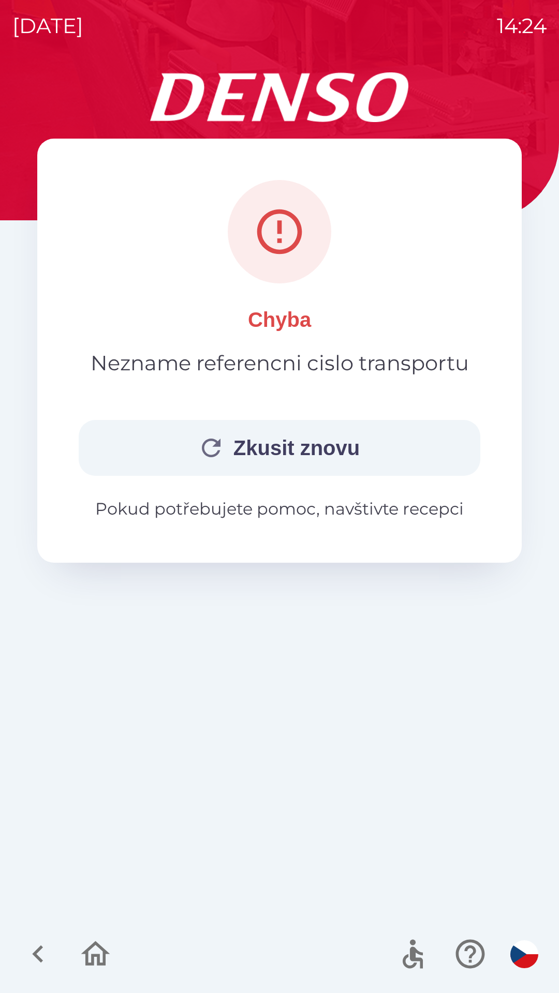
click at [277, 439] on button "Zkusit znovu" at bounding box center [279, 448] width 401 height 56
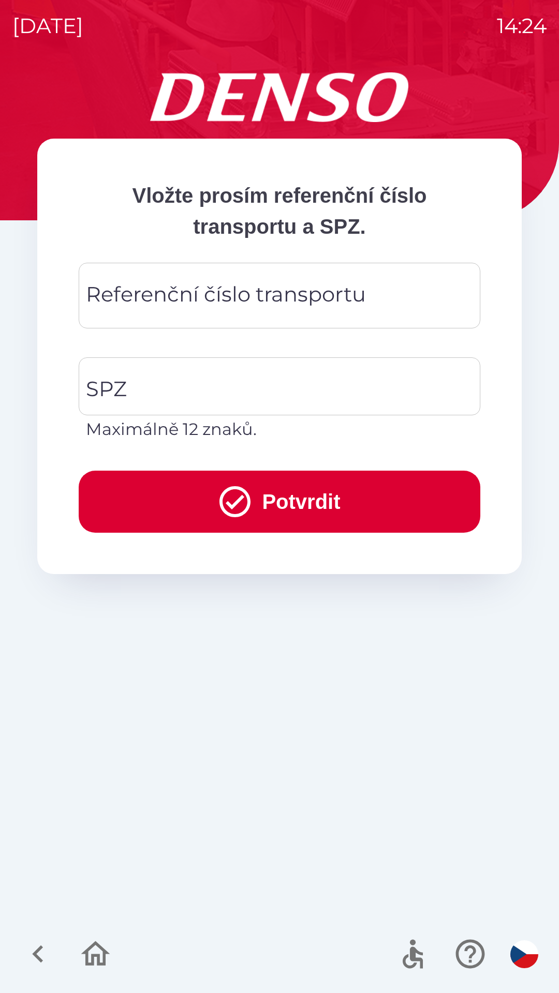
click at [191, 295] on div "Referenční číslo transportu Referenční číslo transportu" at bounding box center [279, 296] width 401 height 66
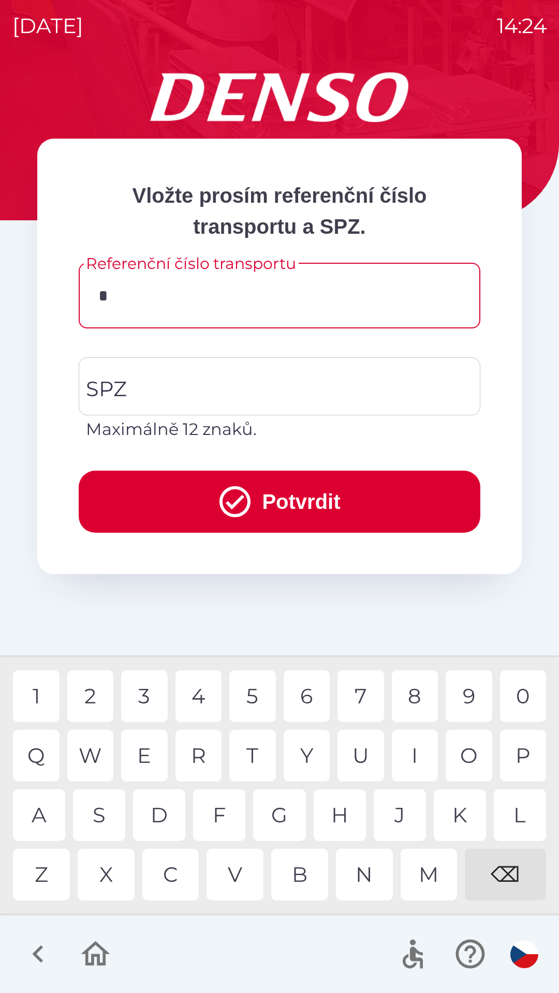
click at [99, 699] on div "2" at bounding box center [90, 696] width 47 height 52
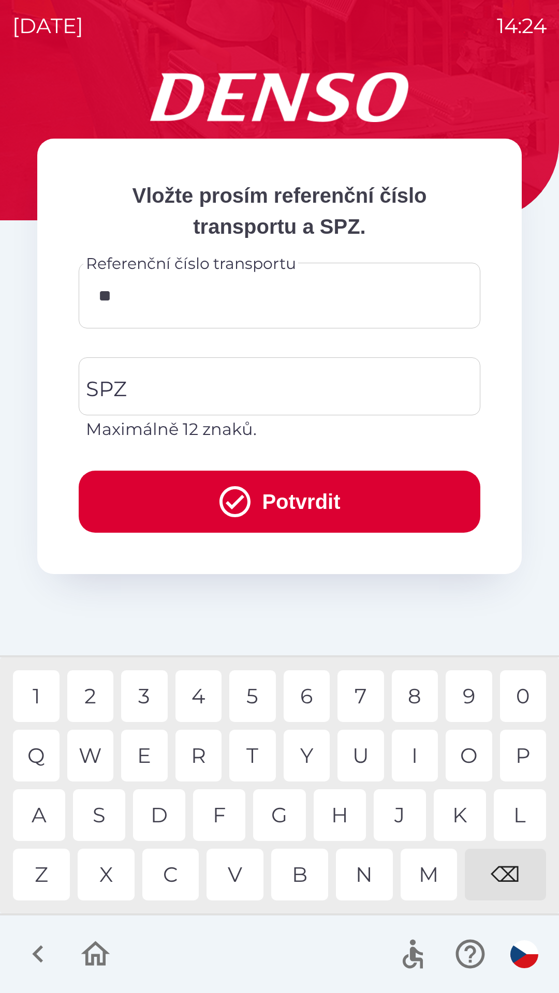
click at [31, 698] on div "1" at bounding box center [36, 696] width 47 height 52
click at [195, 697] on div "4" at bounding box center [198, 696] width 47 height 52
click at [93, 698] on div "2" at bounding box center [90, 696] width 47 height 52
type input "******"
click at [192, 386] on input "SPZ" at bounding box center [271, 386] width 377 height 49
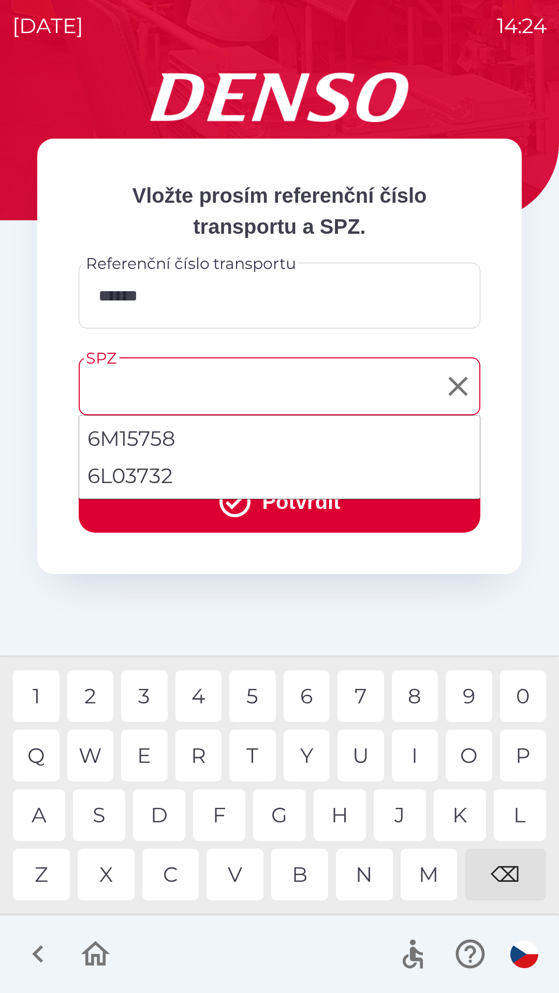
click at [165, 471] on li "6L03732" at bounding box center [279, 475] width 400 height 37
type input "*******"
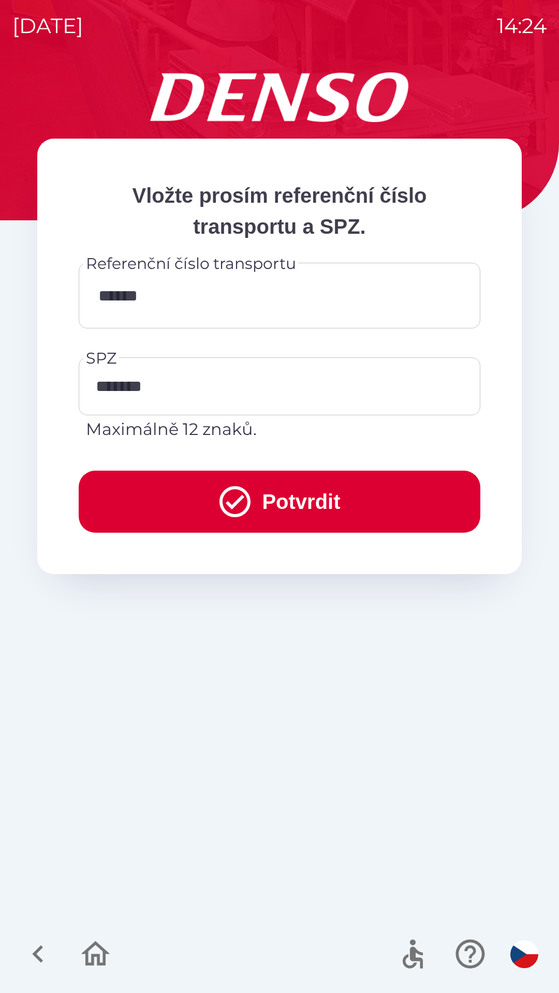
click at [294, 493] on button "Potvrdit" at bounding box center [279, 502] width 401 height 62
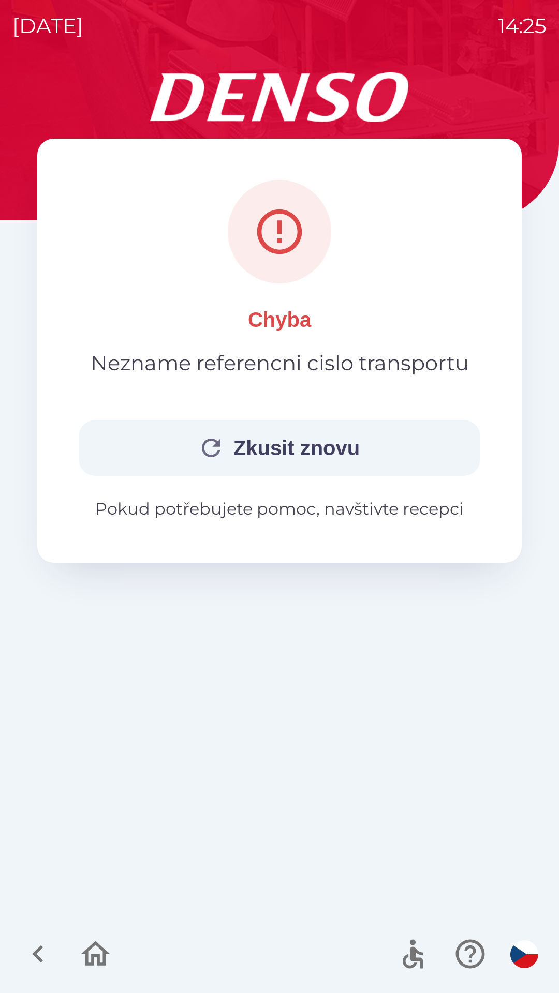
click at [357, 508] on p "Pokud potřebujete pomoc, navštivte recepci" at bounding box center [279, 509] width 401 height 25
click at [284, 512] on p "Pokud potřebujete pomoc, navštivte recepci" at bounding box center [279, 509] width 401 height 25
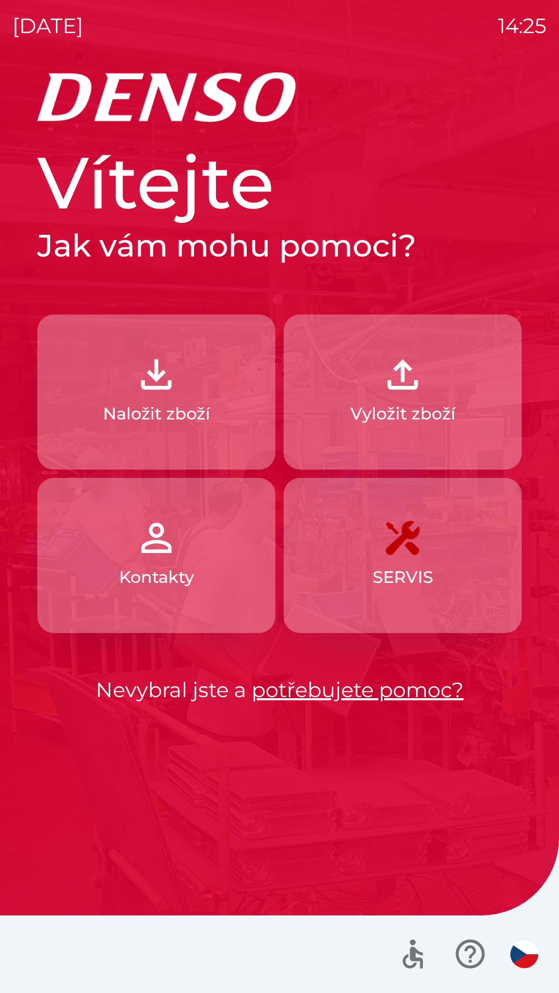
click at [394, 695] on link "potřebujete pomoc?" at bounding box center [357, 689] width 212 height 25
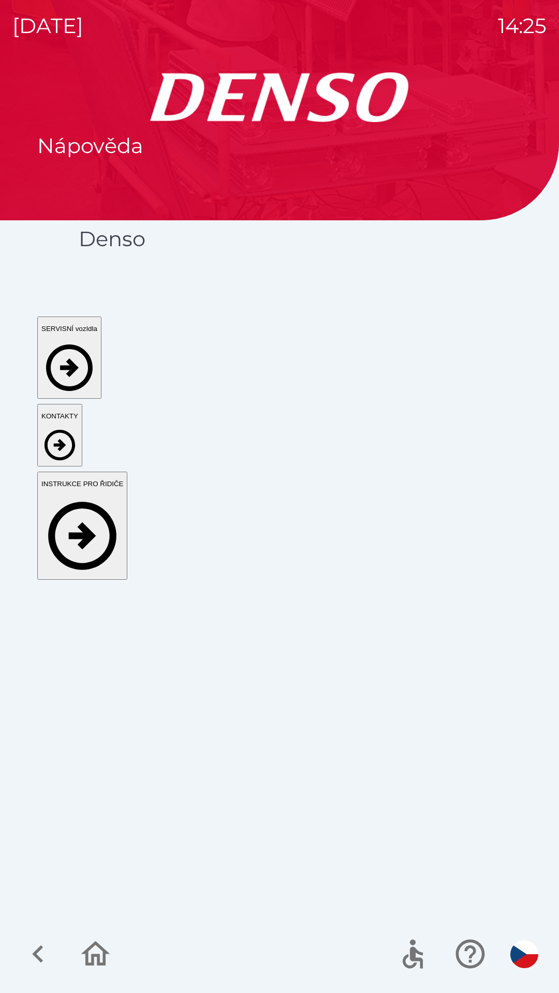
click at [39, 956] on icon "button" at bounding box center [38, 954] width 35 height 35
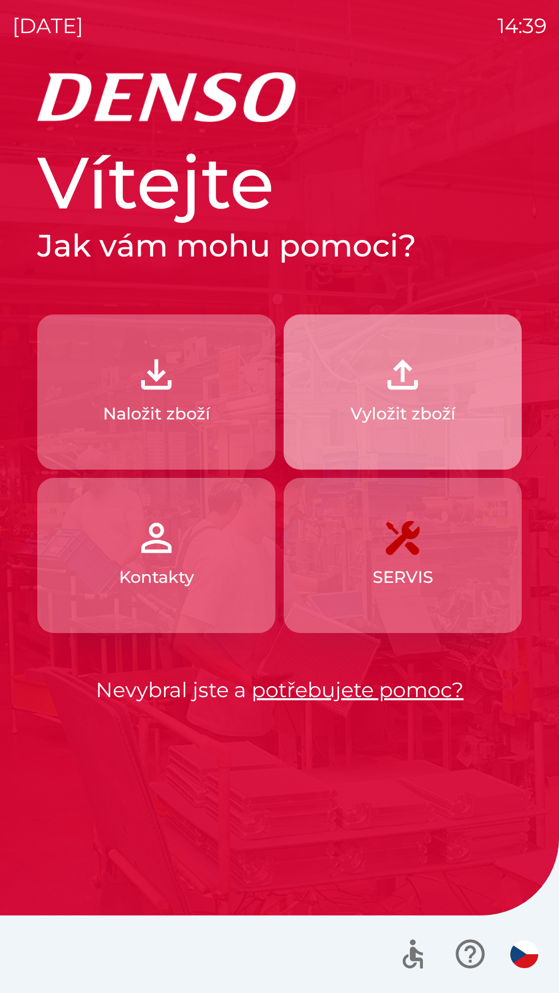
click at [427, 399] on button "Vyložit zboží" at bounding box center [402, 391] width 238 height 155
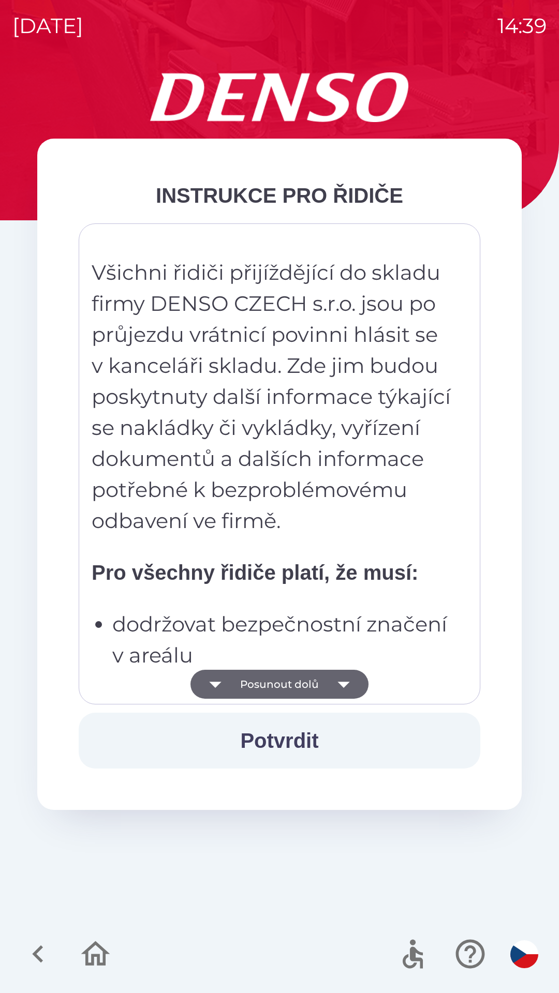
click at [284, 686] on button "Posunout dolů" at bounding box center [279, 684] width 178 height 29
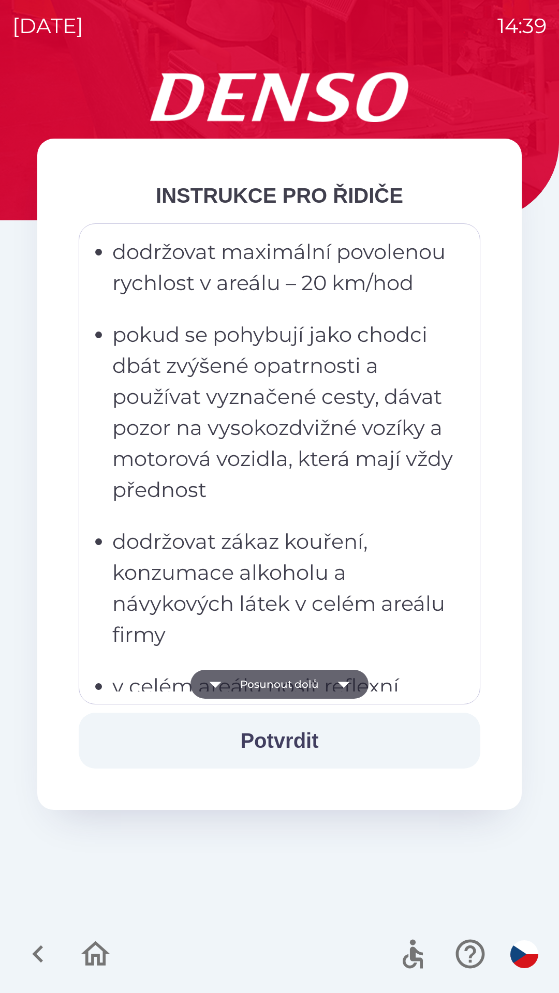
click at [284, 678] on button "Posunout dolů" at bounding box center [279, 684] width 178 height 29
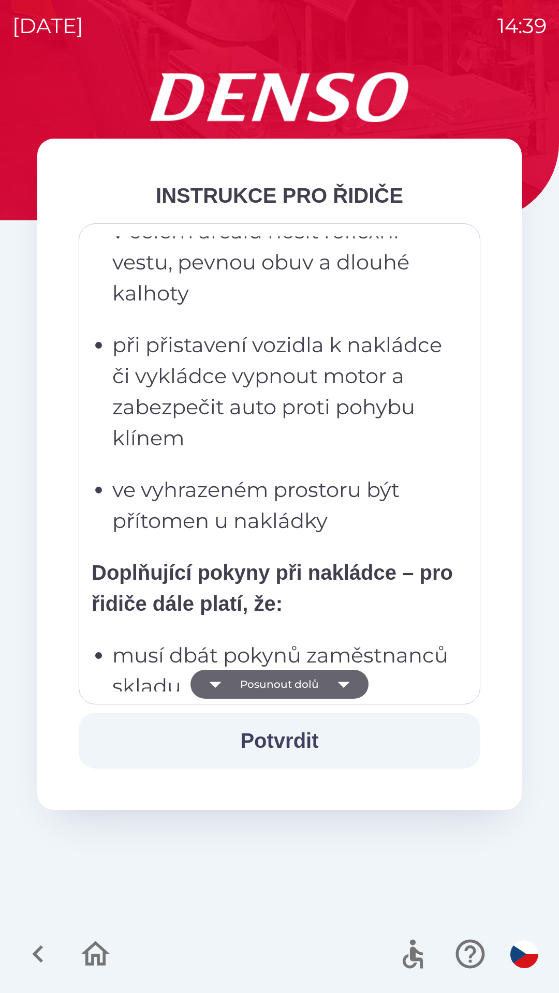
click at [284, 678] on button "Posunout dolů" at bounding box center [279, 684] width 178 height 29
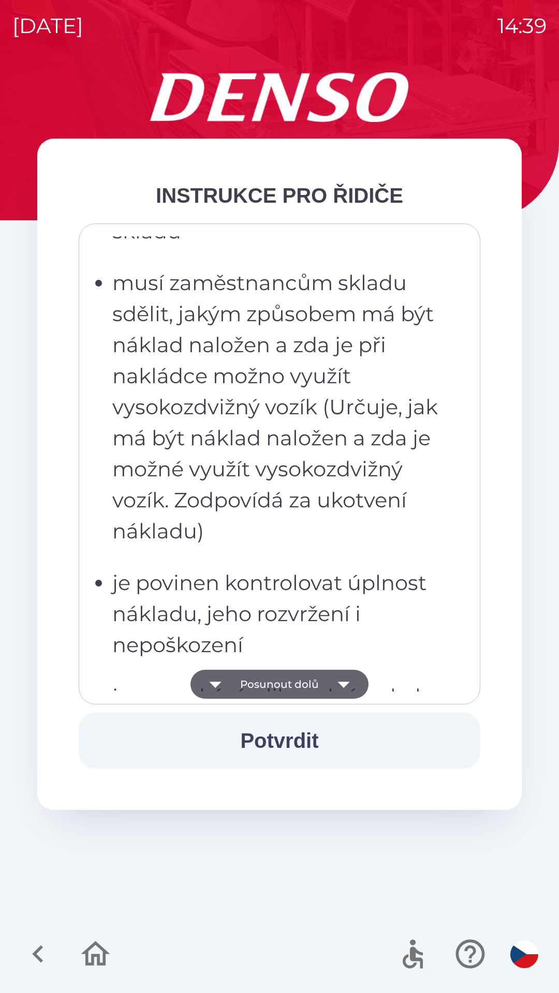
click at [283, 682] on button "Posunout dolů" at bounding box center [279, 684] width 178 height 29
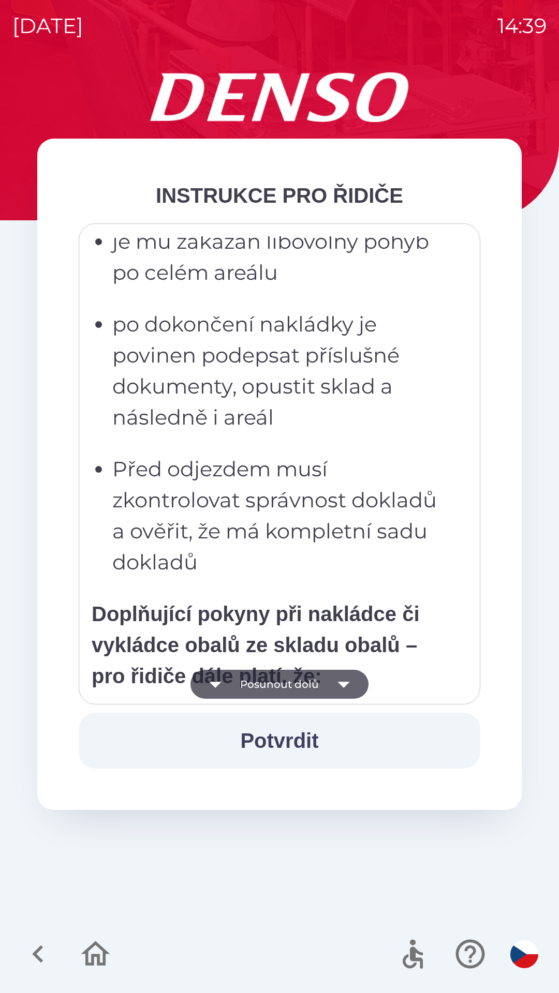
click at [287, 681] on button "Posunout dolů" at bounding box center [279, 684] width 178 height 29
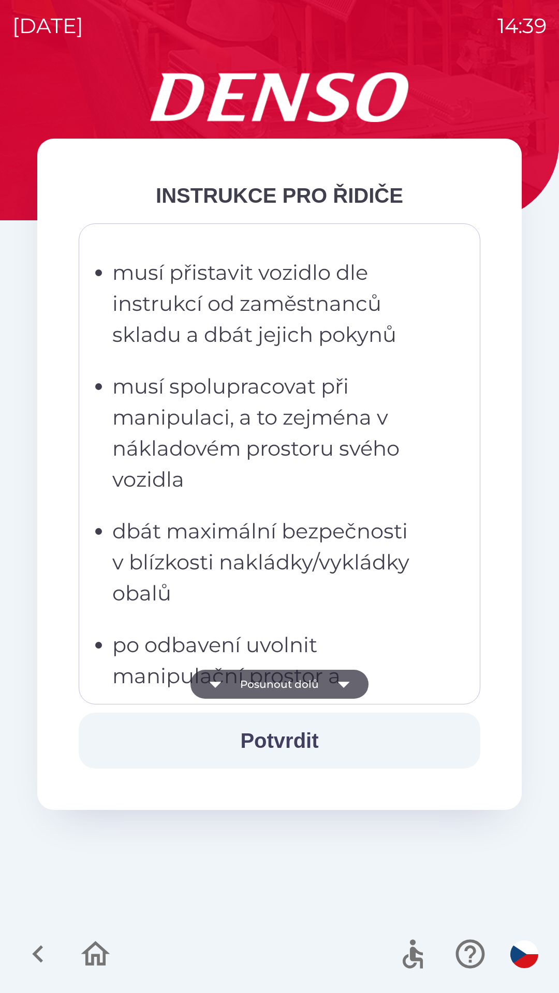
click at [283, 684] on button "Posunout dolů" at bounding box center [279, 684] width 178 height 29
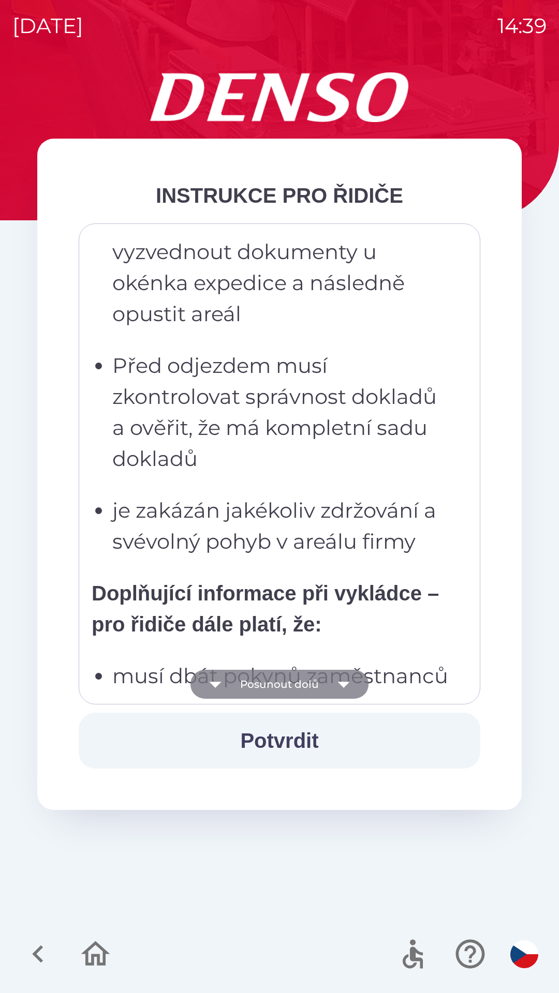
click at [285, 680] on button "Posunout dolů" at bounding box center [279, 684] width 178 height 29
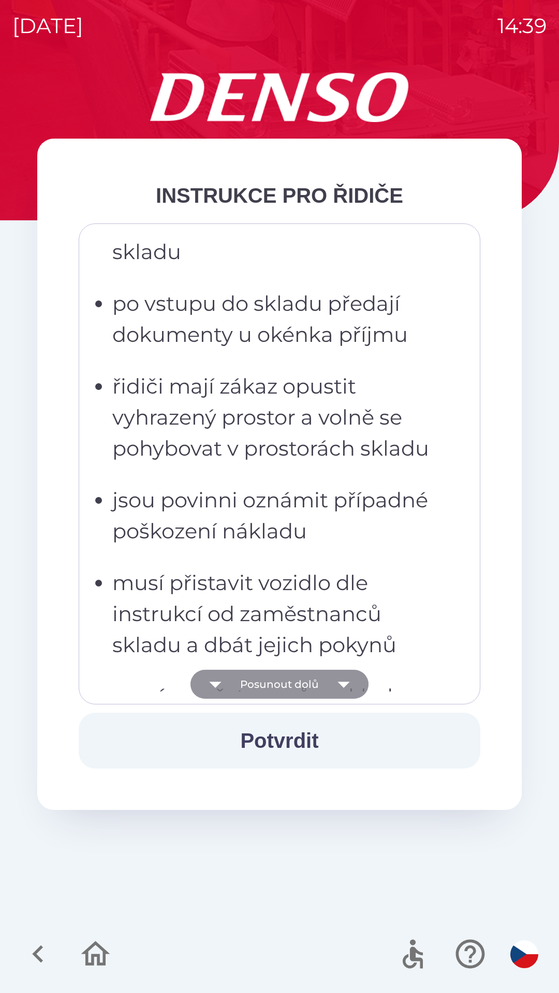
click at [290, 675] on button "Posunout dolů" at bounding box center [279, 684] width 178 height 29
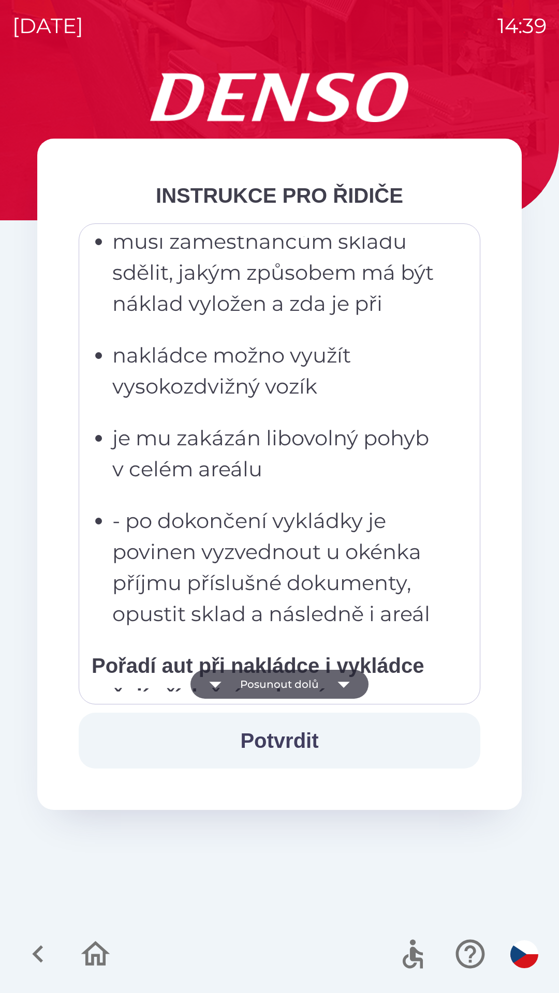
click at [287, 677] on button "Posunout dolů" at bounding box center [279, 684] width 178 height 29
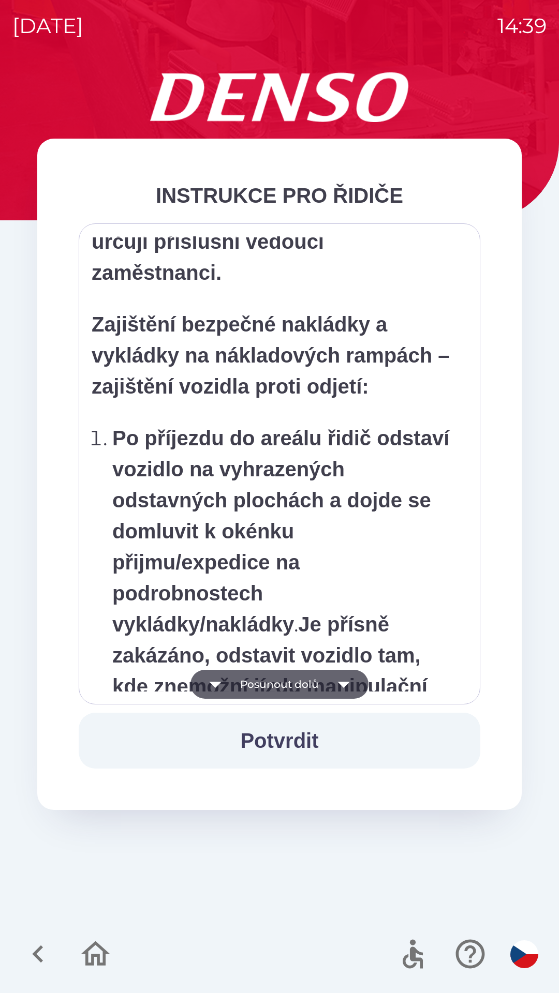
click at [286, 671] on button "Posunout dolů" at bounding box center [279, 684] width 178 height 29
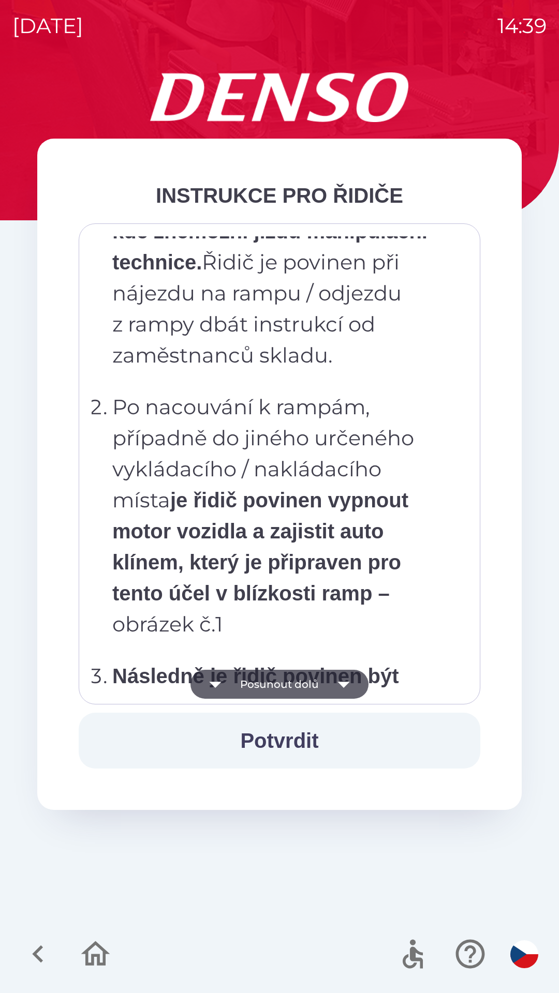
click at [281, 676] on button "Posunout dolů" at bounding box center [279, 684] width 178 height 29
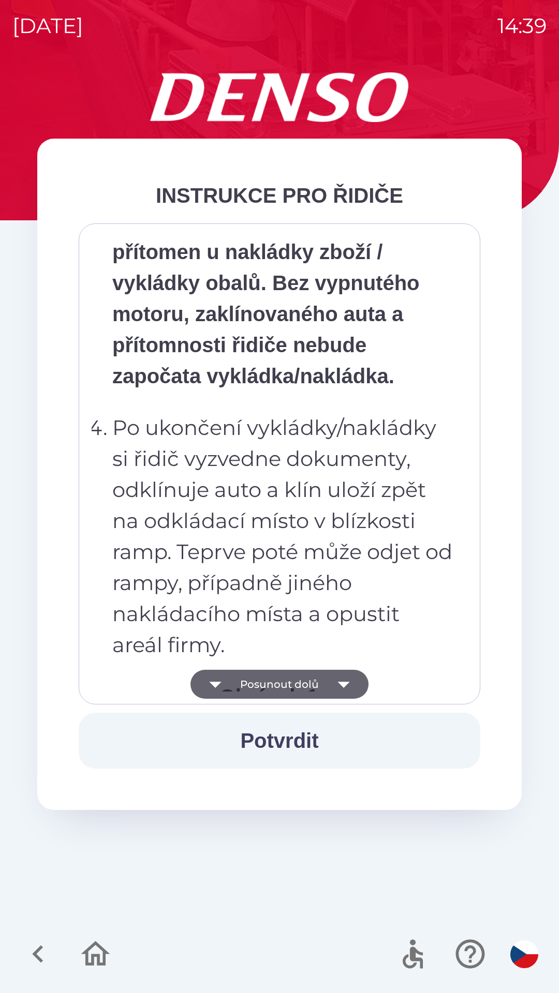
click at [276, 685] on button "Posunout dolů" at bounding box center [279, 684] width 178 height 29
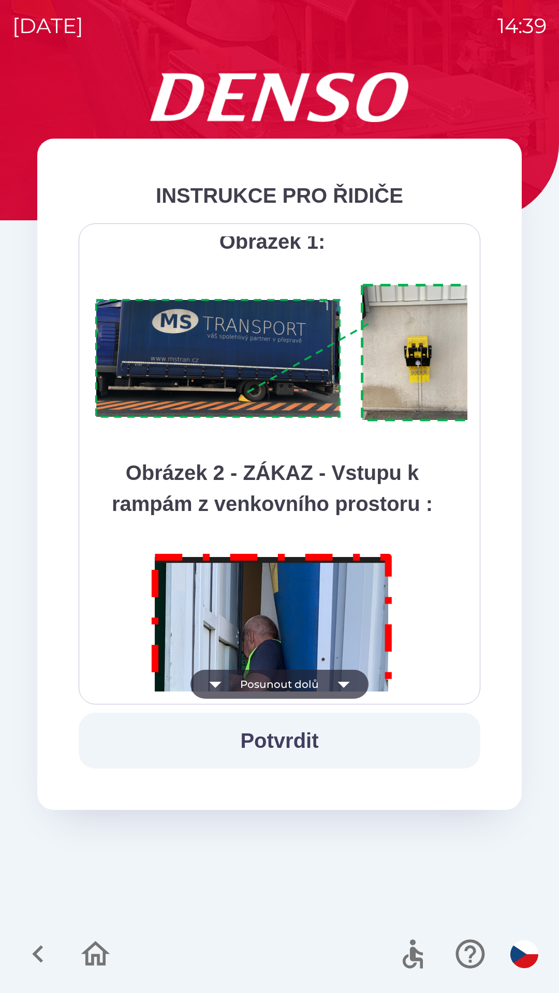
click at [277, 686] on button "Posunout dolů" at bounding box center [279, 684] width 178 height 29
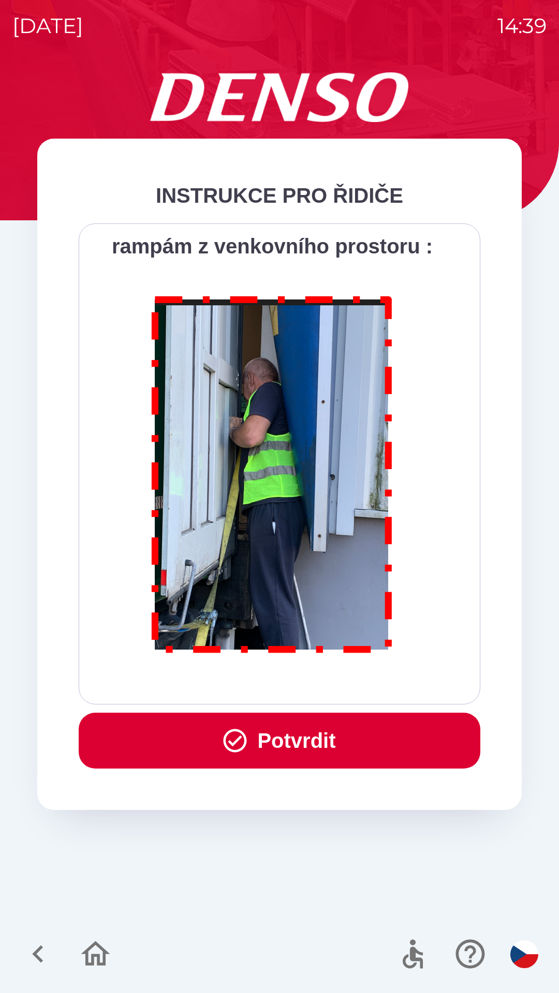
click at [283, 685] on div "Všichni řidiči přijíždějící do skladu firmy DENSO CZECH s.r.o. jsou po průjezdu…" at bounding box center [280, 463] width 376 height 455
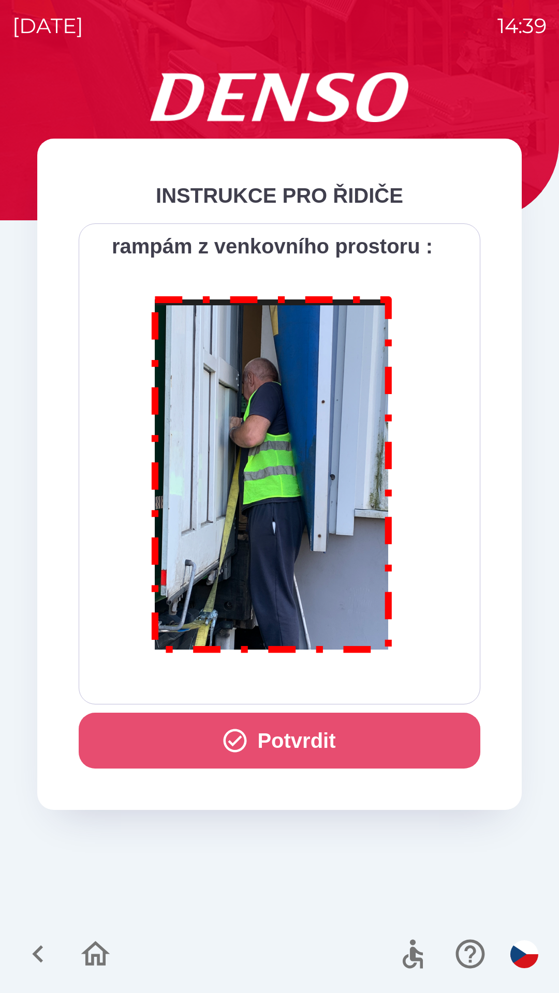
click at [303, 750] on button "Potvrdit" at bounding box center [279, 741] width 401 height 56
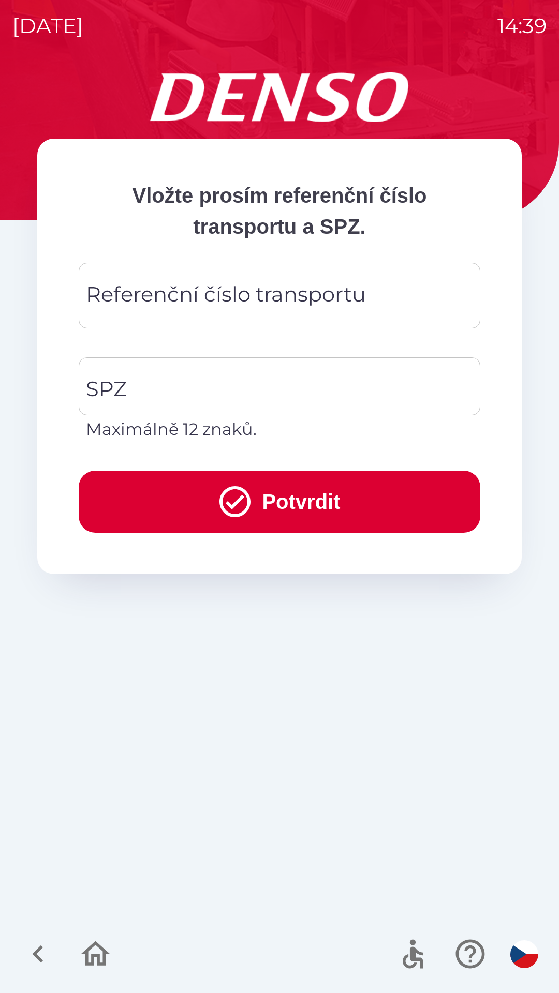
click at [208, 305] on div "Referenční číslo transportu Referenční číslo transportu" at bounding box center [279, 296] width 401 height 66
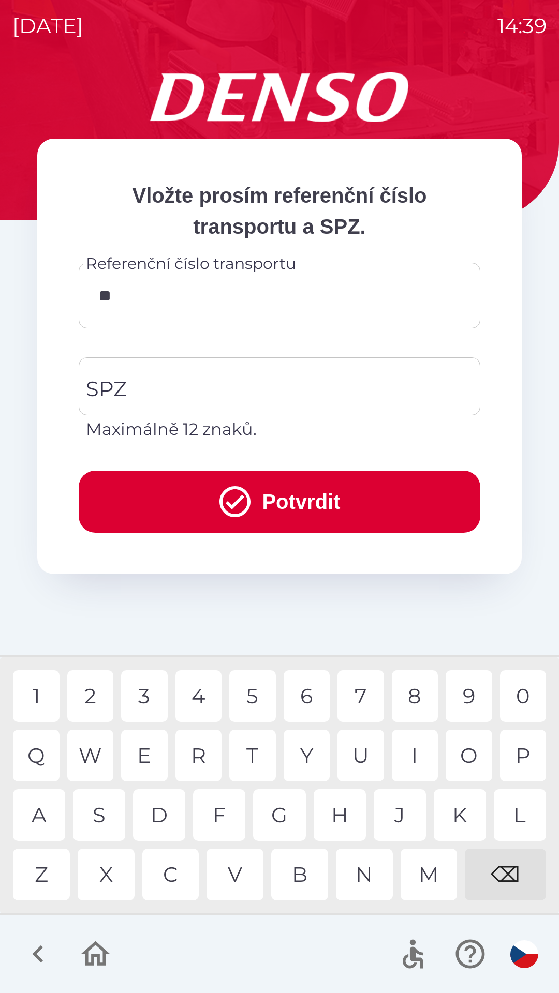
click at [412, 745] on div "I" at bounding box center [415, 756] width 47 height 52
click at [204, 752] on div "R" at bounding box center [198, 756] width 47 height 52
click at [533, 695] on div "0" at bounding box center [523, 696] width 47 height 52
click at [527, 701] on div "0" at bounding box center [523, 696] width 47 height 52
type input "*******"
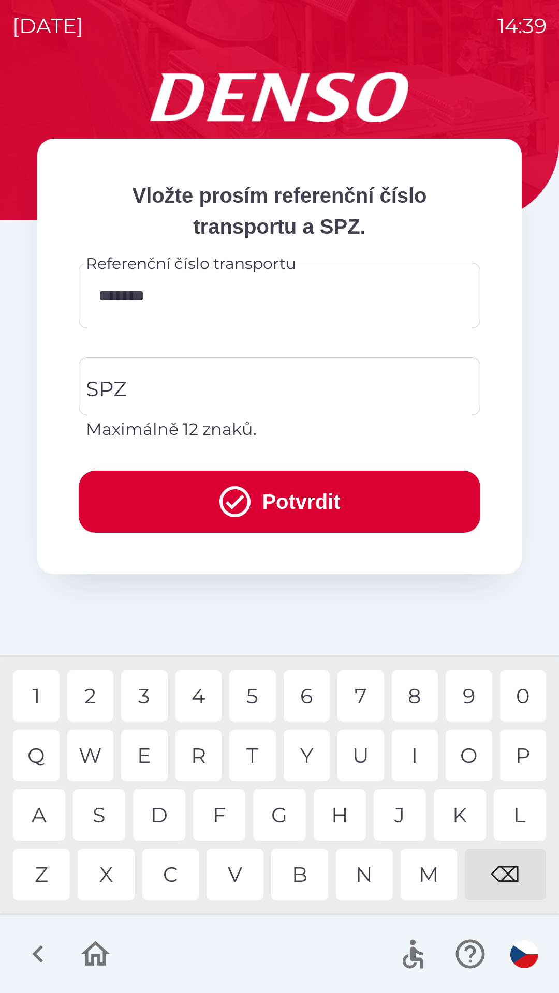
click at [407, 688] on div "8" at bounding box center [415, 696] width 47 height 52
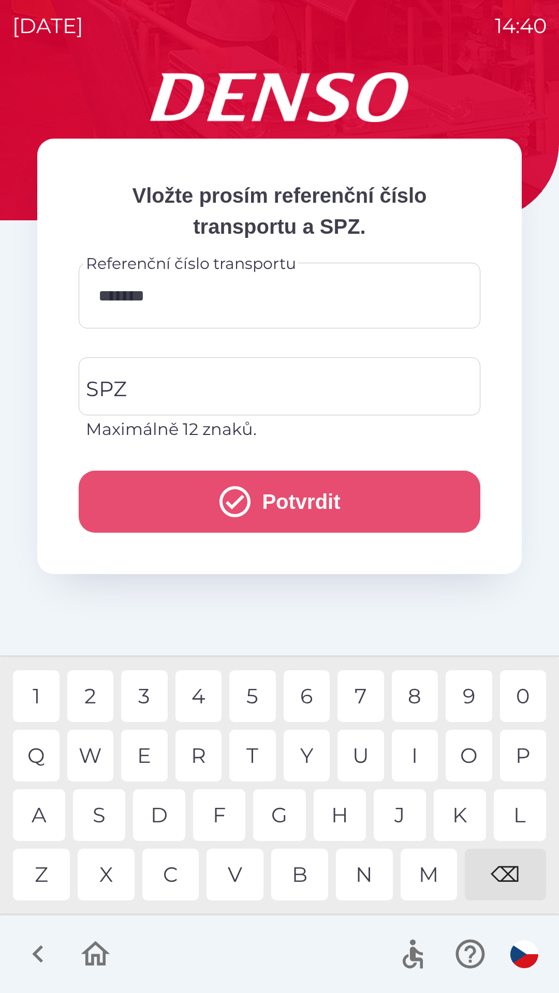
click at [295, 501] on button "Potvrdit" at bounding box center [279, 502] width 401 height 62
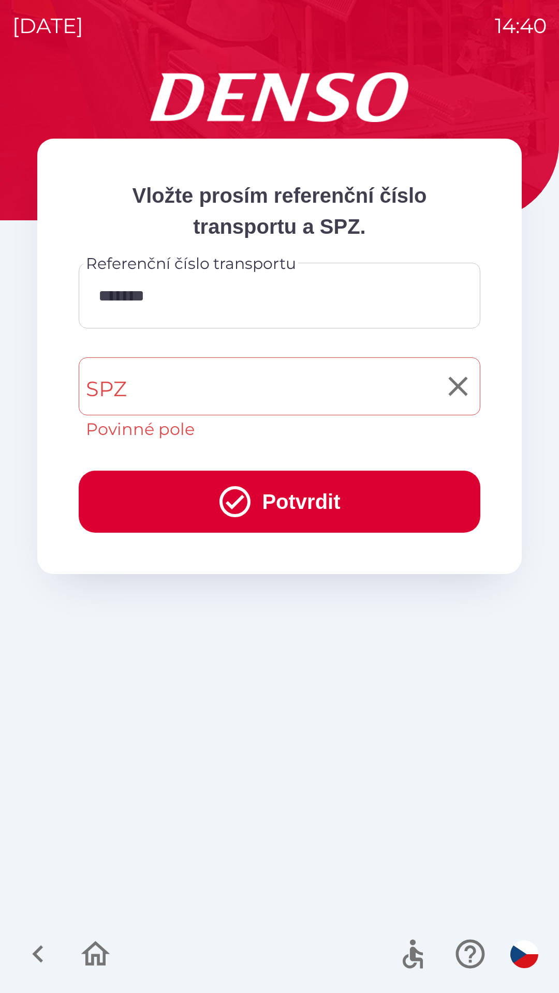
click at [186, 395] on input "SPZ" at bounding box center [271, 386] width 377 height 49
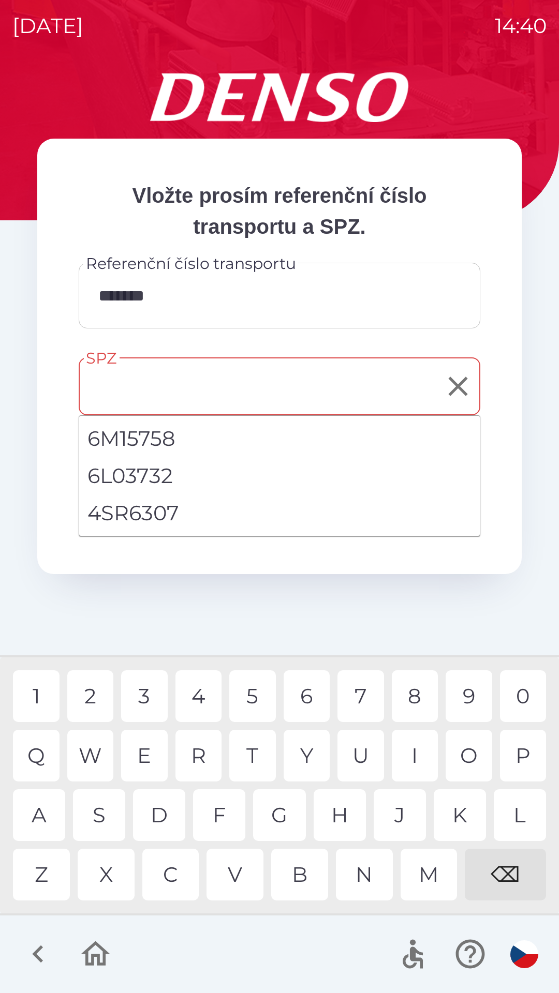
click at [170, 510] on li "4SR6307" at bounding box center [279, 512] width 400 height 37
type input "*******"
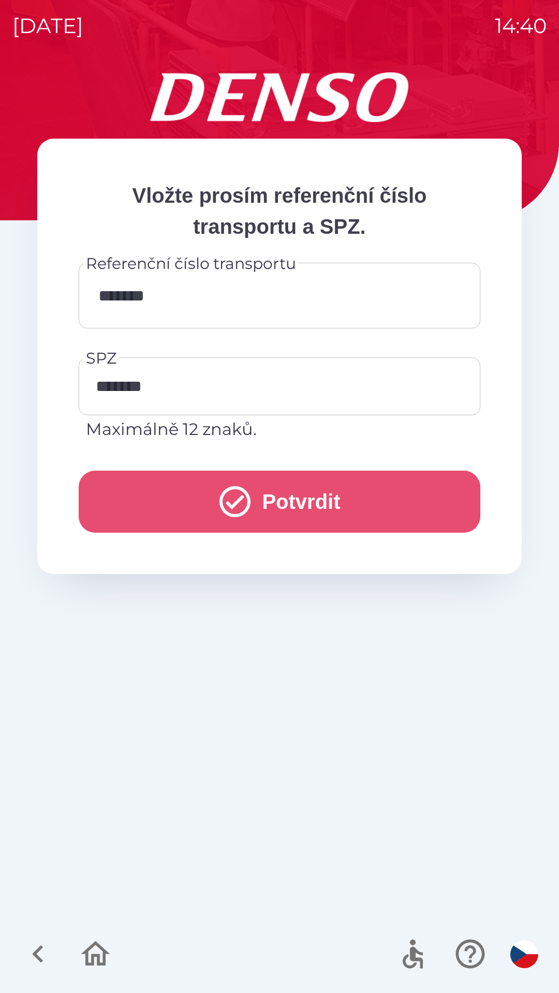
click at [299, 504] on button "Potvrdit" at bounding box center [279, 502] width 401 height 62
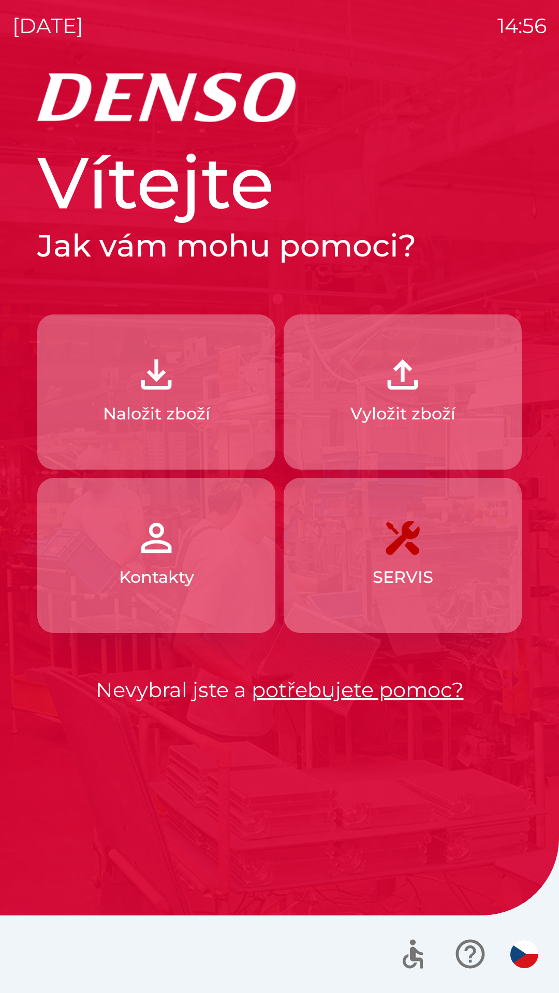
click at [199, 412] on p "Naložit zboží" at bounding box center [156, 413] width 107 height 25
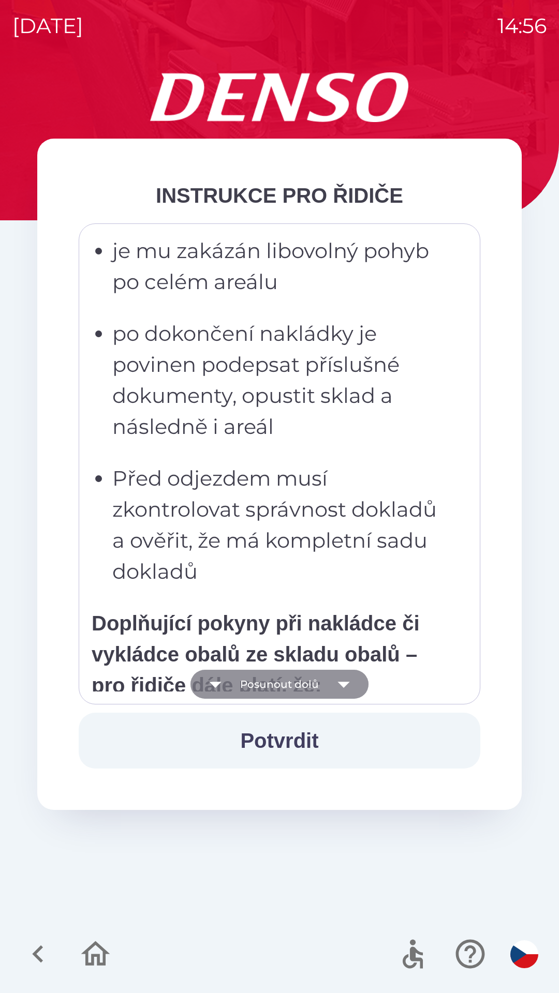
click at [301, 683] on button "Posunout dolů" at bounding box center [279, 684] width 178 height 29
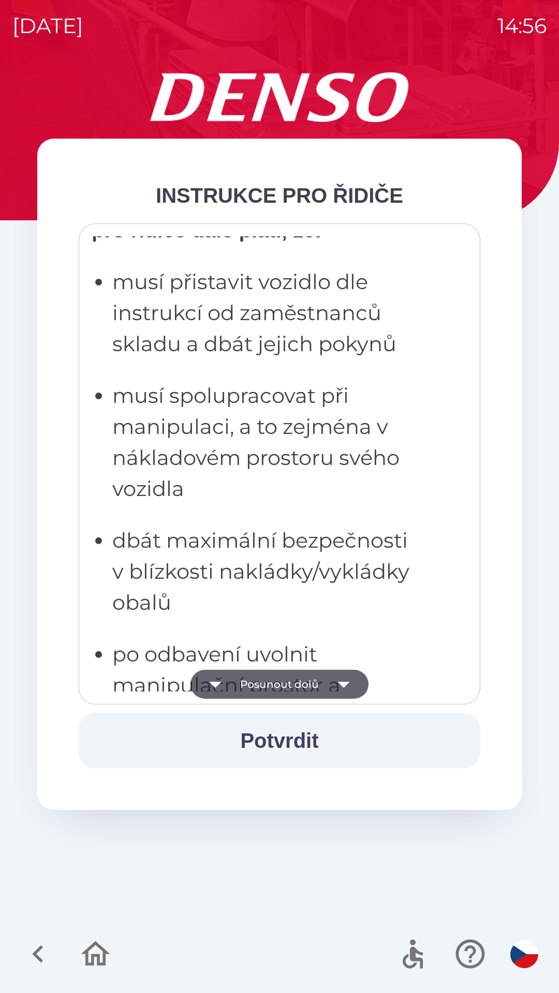
click at [294, 688] on button "Posunout dolů" at bounding box center [279, 684] width 178 height 29
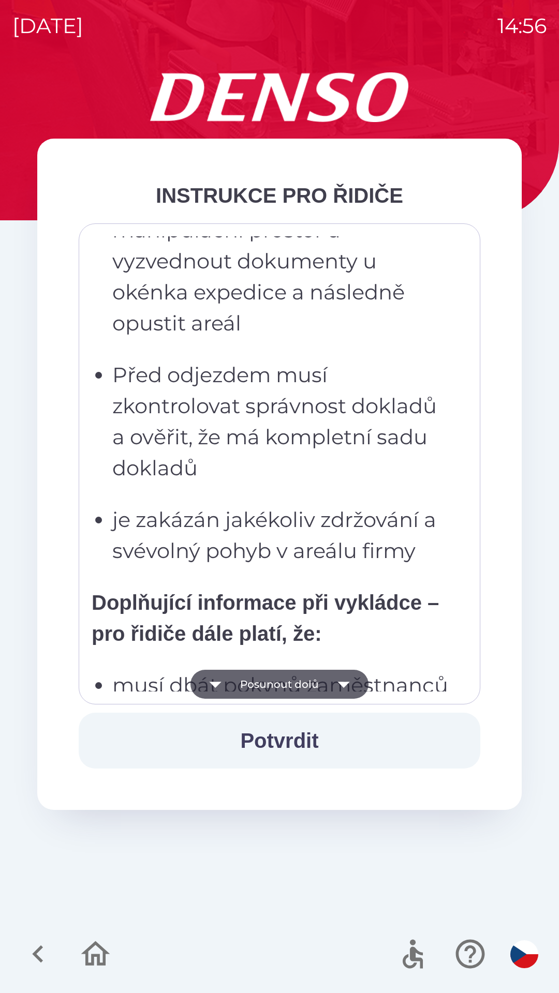
click at [290, 687] on button "Posunout dolů" at bounding box center [279, 684] width 178 height 29
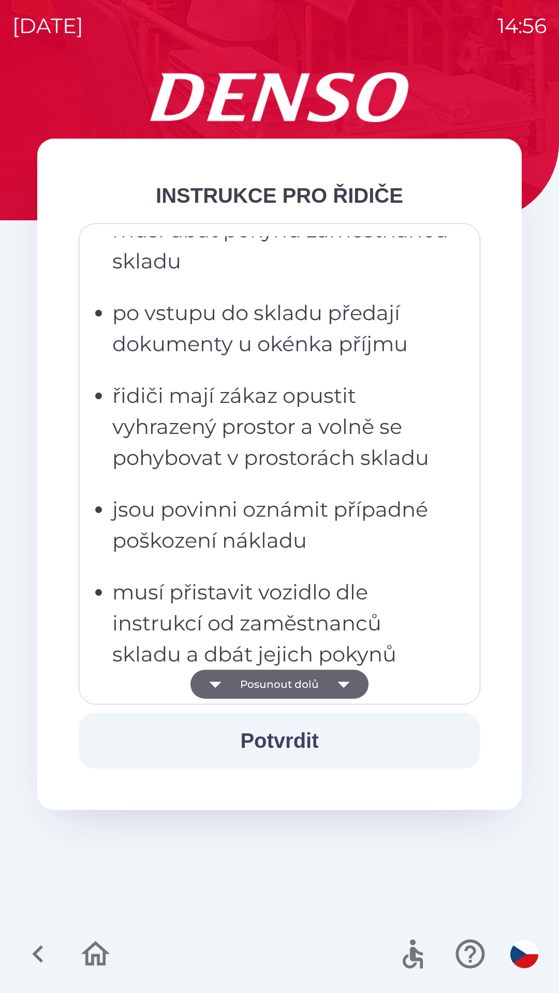
click at [297, 689] on button "Posunout dolů" at bounding box center [279, 684] width 178 height 29
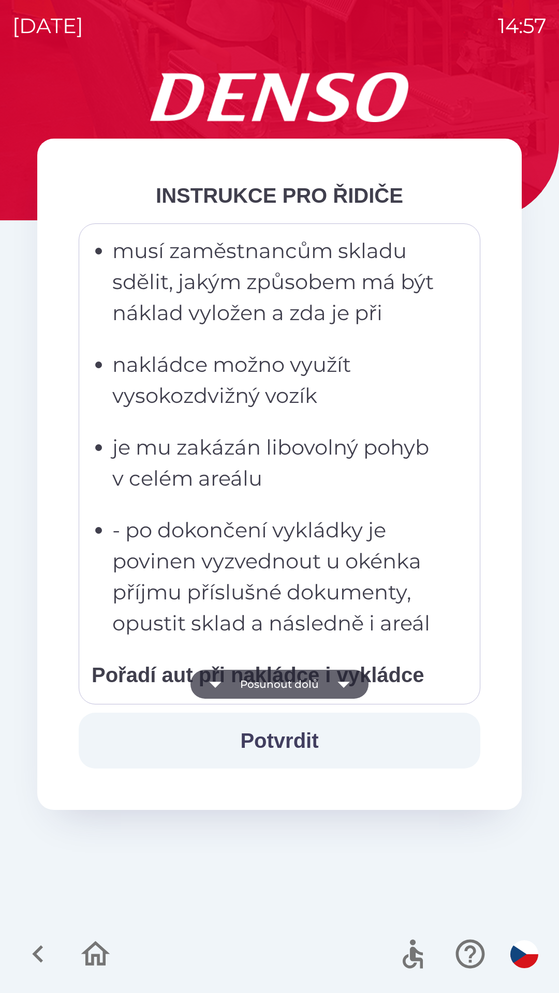
click at [298, 686] on button "Posunout dolů" at bounding box center [279, 684] width 178 height 29
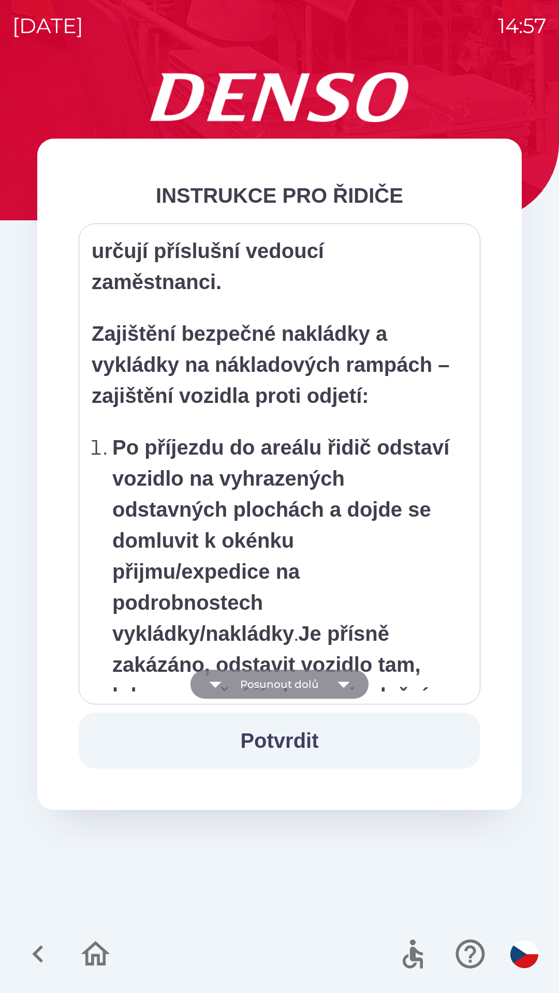
click at [300, 684] on button "Posunout dolů" at bounding box center [279, 684] width 178 height 29
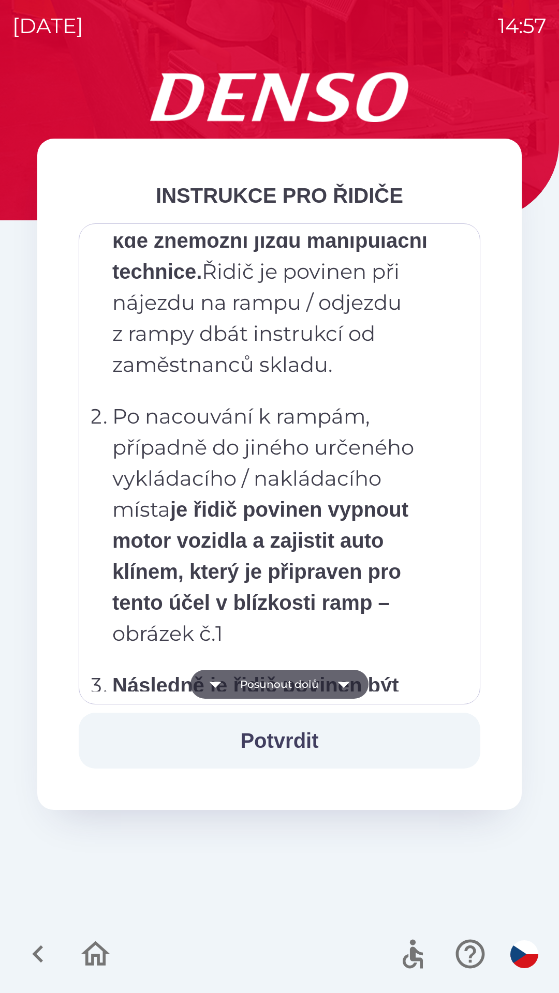
click at [303, 687] on button "Posunout dolů" at bounding box center [279, 684] width 178 height 29
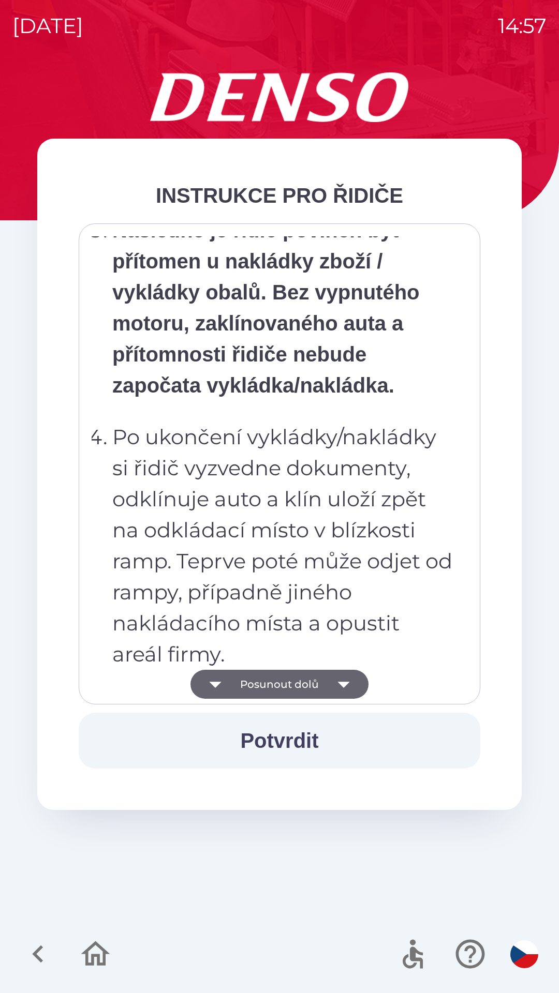
click at [302, 681] on button "Posunout dolů" at bounding box center [279, 684] width 178 height 29
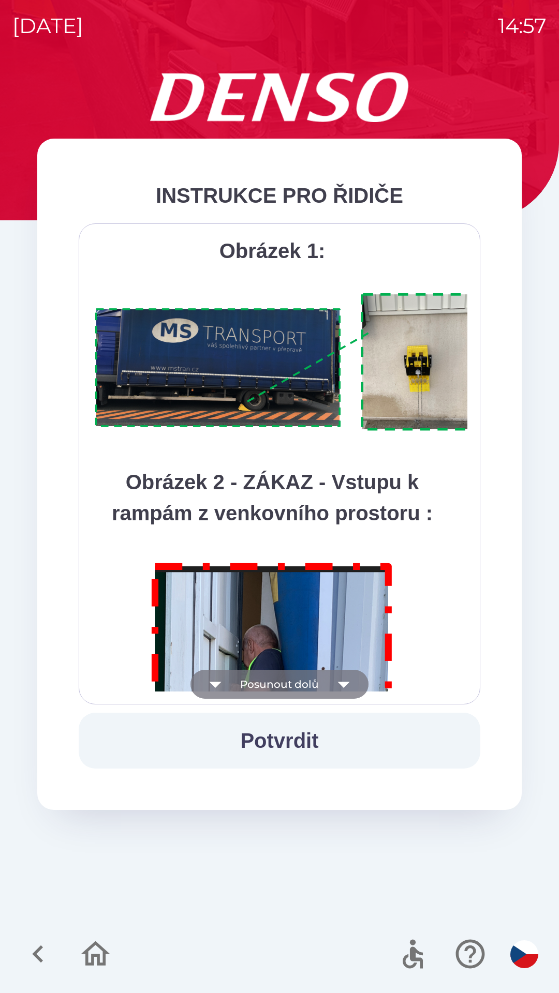
click at [305, 687] on button "Posunout dolů" at bounding box center [279, 684] width 178 height 29
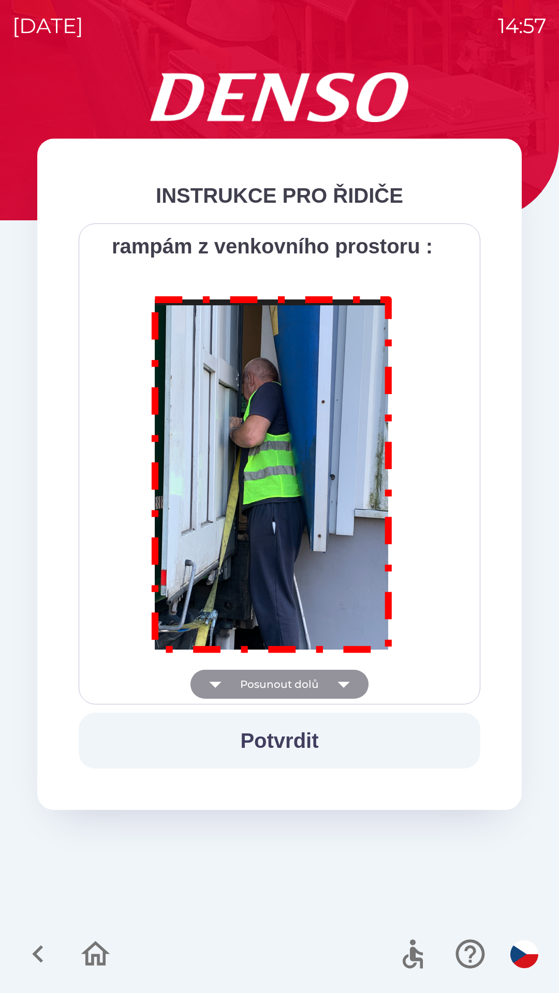
click at [307, 686] on div "Všichni řidiči přijíždějící do skladu firmy DENSO CZECH s.r.o. jsou po průjezdu…" at bounding box center [280, 463] width 376 height 455
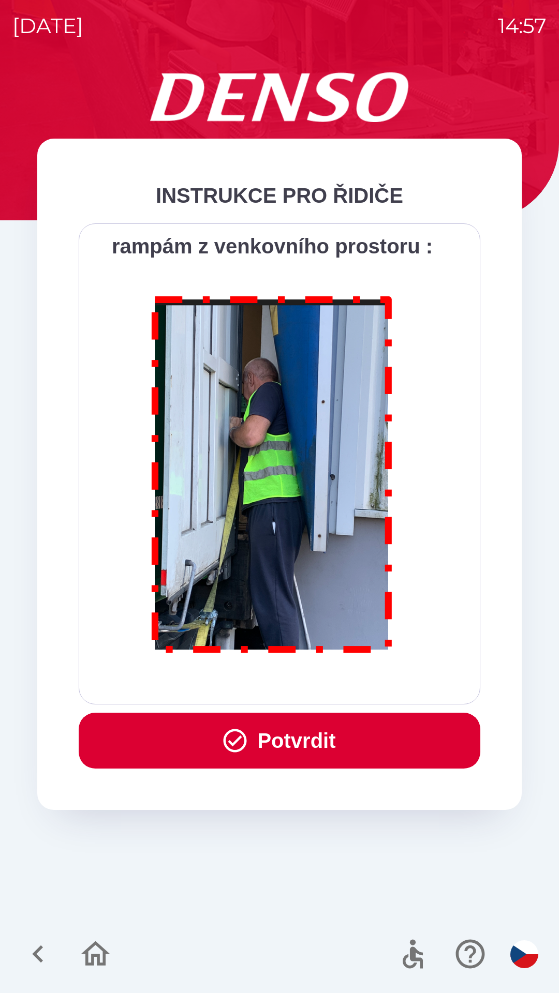
click at [322, 749] on button "Potvrdit" at bounding box center [279, 741] width 401 height 56
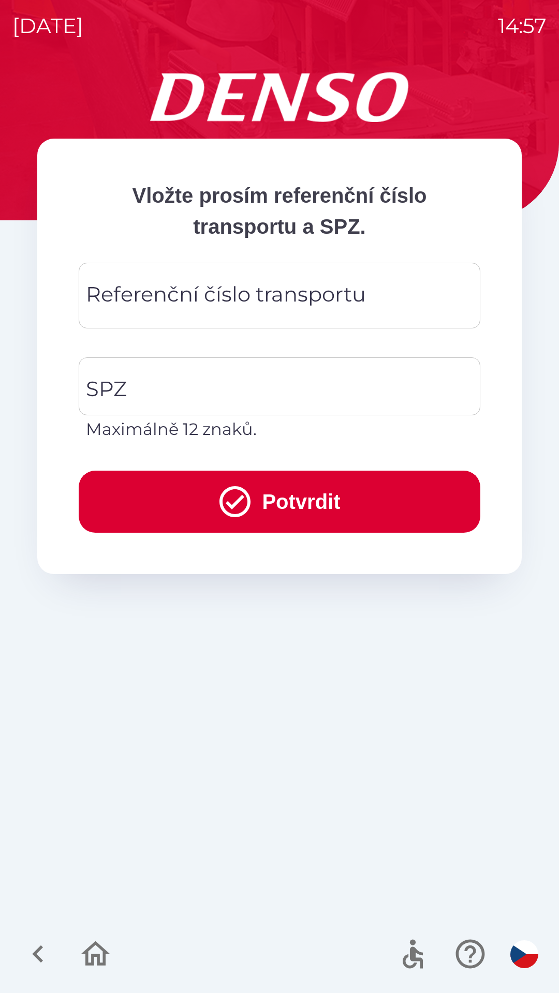
click at [295, 291] on div "Referenční číslo transportu Referenční číslo transportu" at bounding box center [279, 296] width 401 height 66
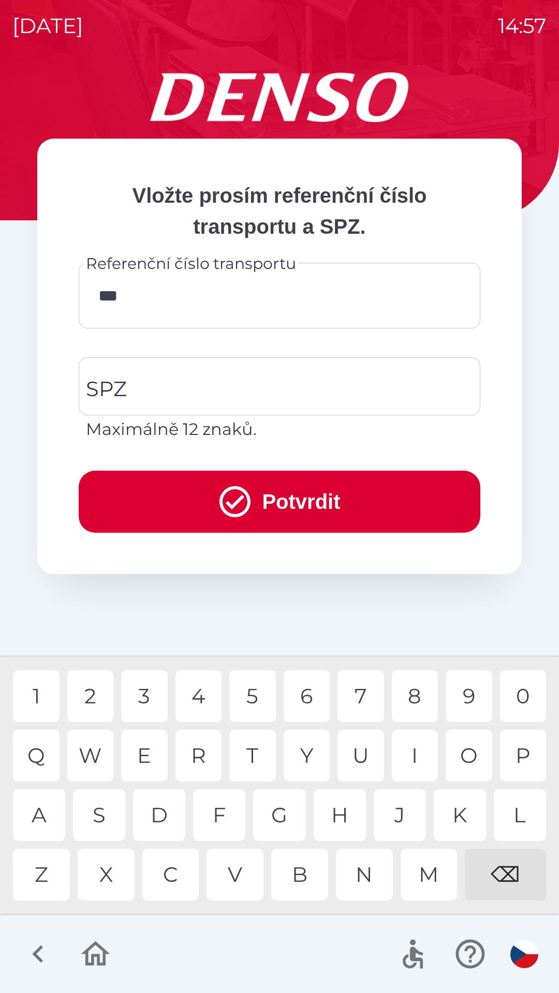
click at [358, 696] on div "7" at bounding box center [360, 696] width 47 height 52
click at [419, 702] on div "8" at bounding box center [415, 696] width 47 height 52
click at [413, 707] on div "8" at bounding box center [415, 696] width 47 height 52
type input "******"
click at [298, 695] on div "6" at bounding box center [306, 696] width 47 height 52
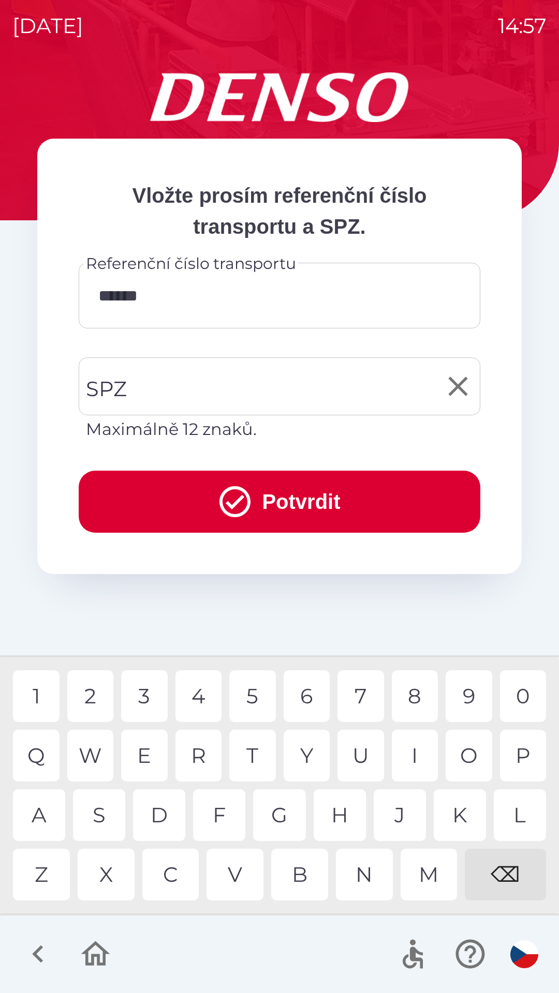
click at [313, 390] on input "SPZ" at bounding box center [271, 386] width 377 height 49
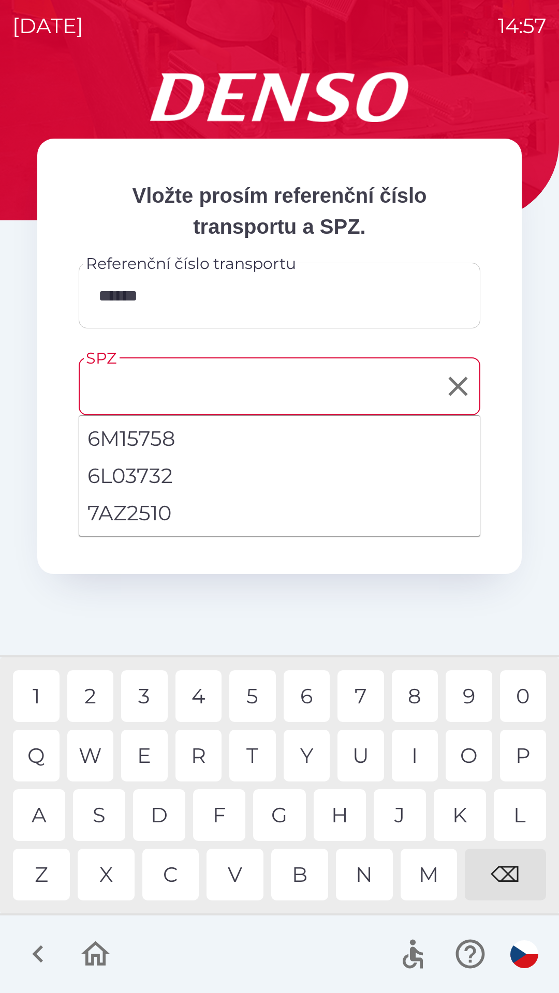
click at [156, 518] on li "7AZ2510" at bounding box center [279, 512] width 400 height 37
type input "*******"
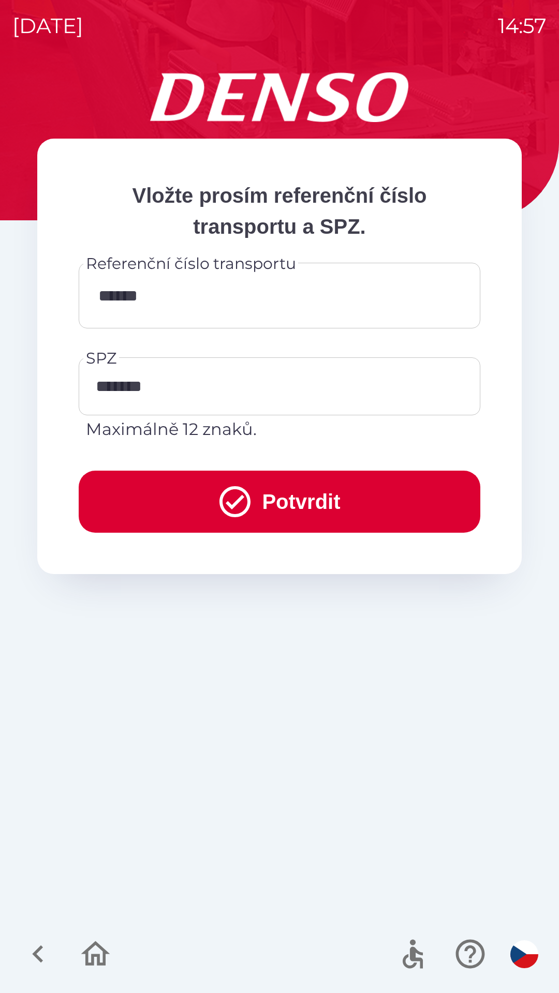
click at [358, 505] on button "Potvrdit" at bounding box center [279, 502] width 401 height 62
